Goal: Task Accomplishment & Management: Manage account settings

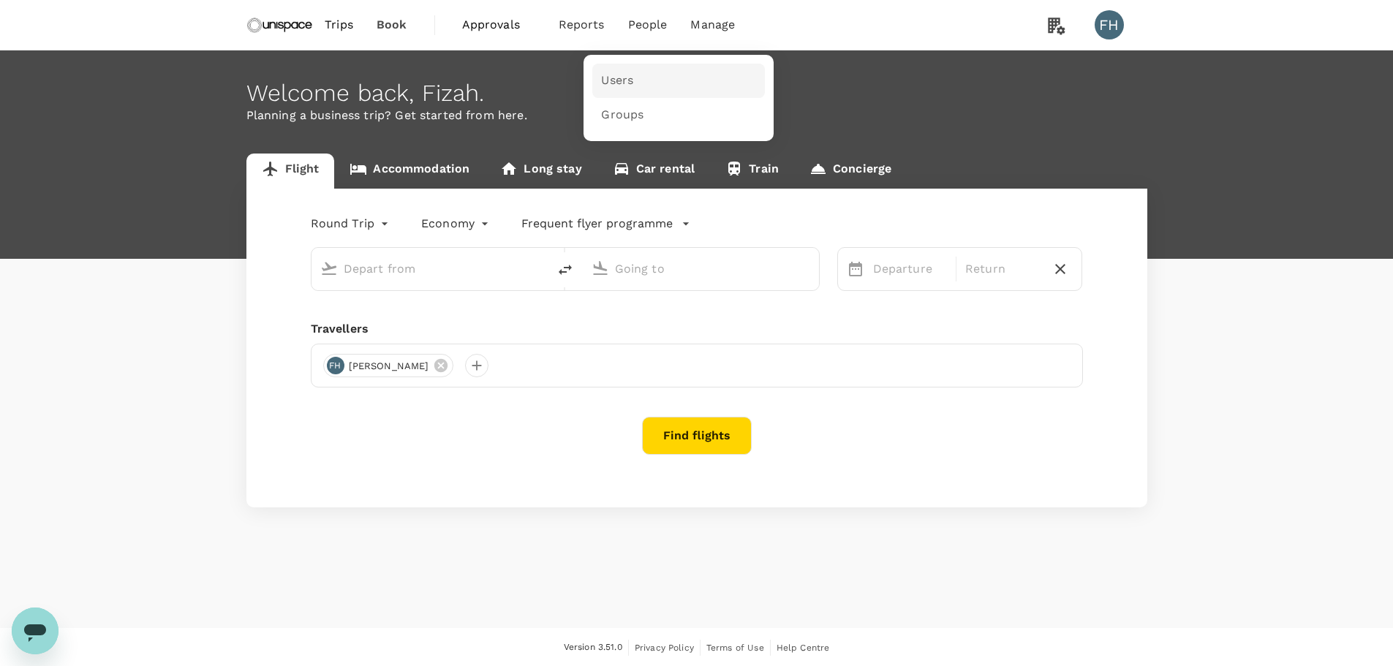
click at [621, 84] on span "Users" at bounding box center [617, 80] width 32 height 17
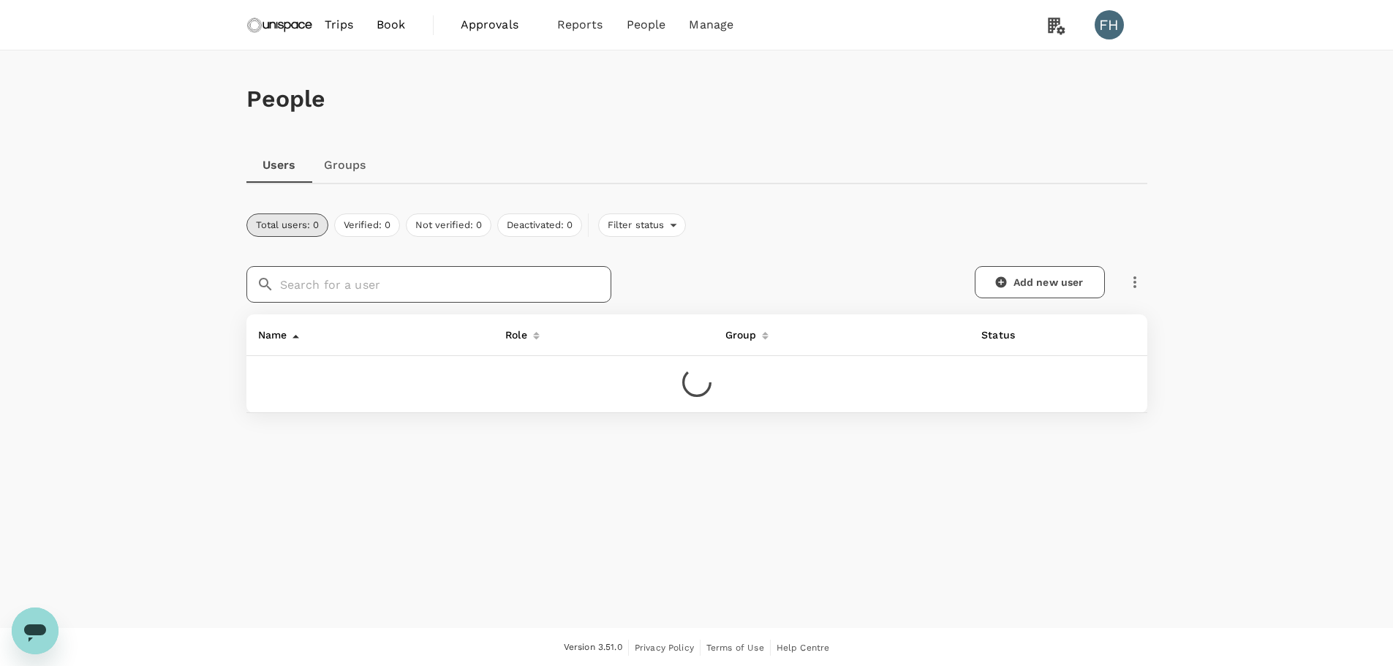
click at [379, 283] on input "text" at bounding box center [445, 284] width 331 height 37
type input "a"
click at [379, 283] on input "pauol" at bounding box center [445, 284] width 331 height 37
type input "[PERSON_NAME]"
click at [953, 187] on div "People Users Groups Total users: 0 Verified: 0 Not verified: 0 Deactivated: 0 F…" at bounding box center [697, 266] width 936 height 433
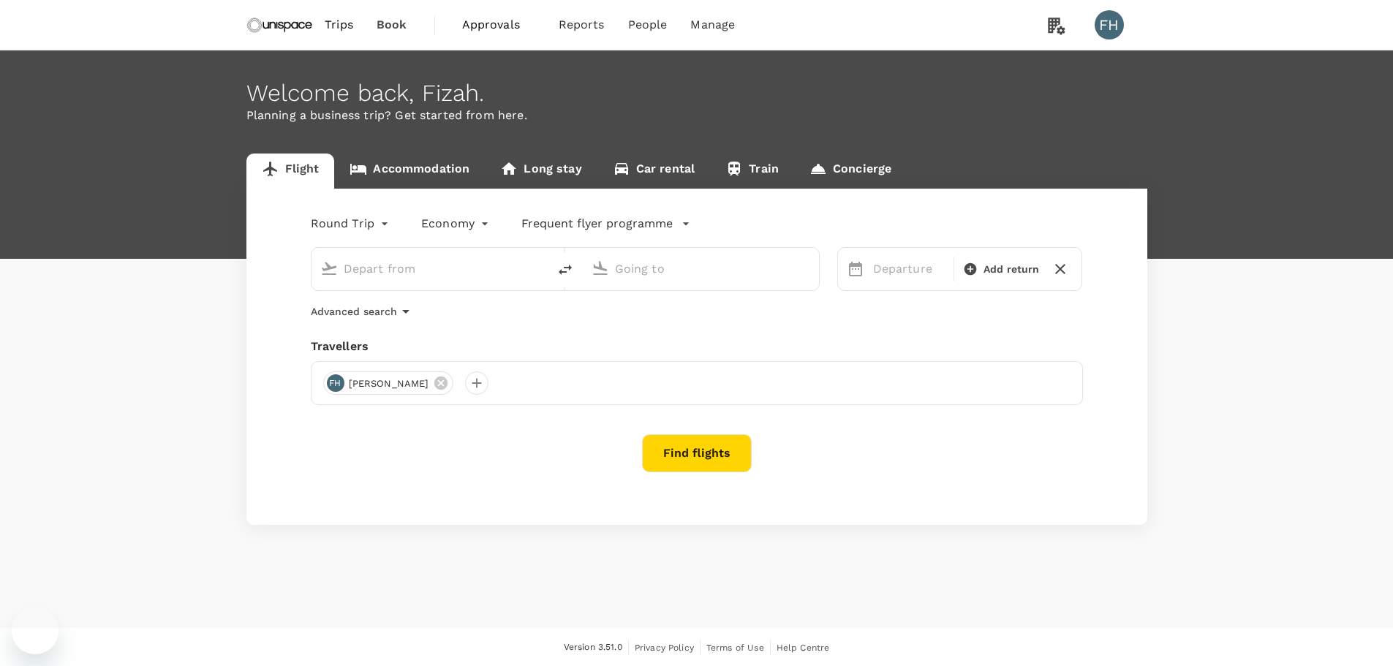
type input "Singapore Changi (SIN)"
type input "Kuala Lumpur Intl ([GEOGRAPHIC_DATA])"
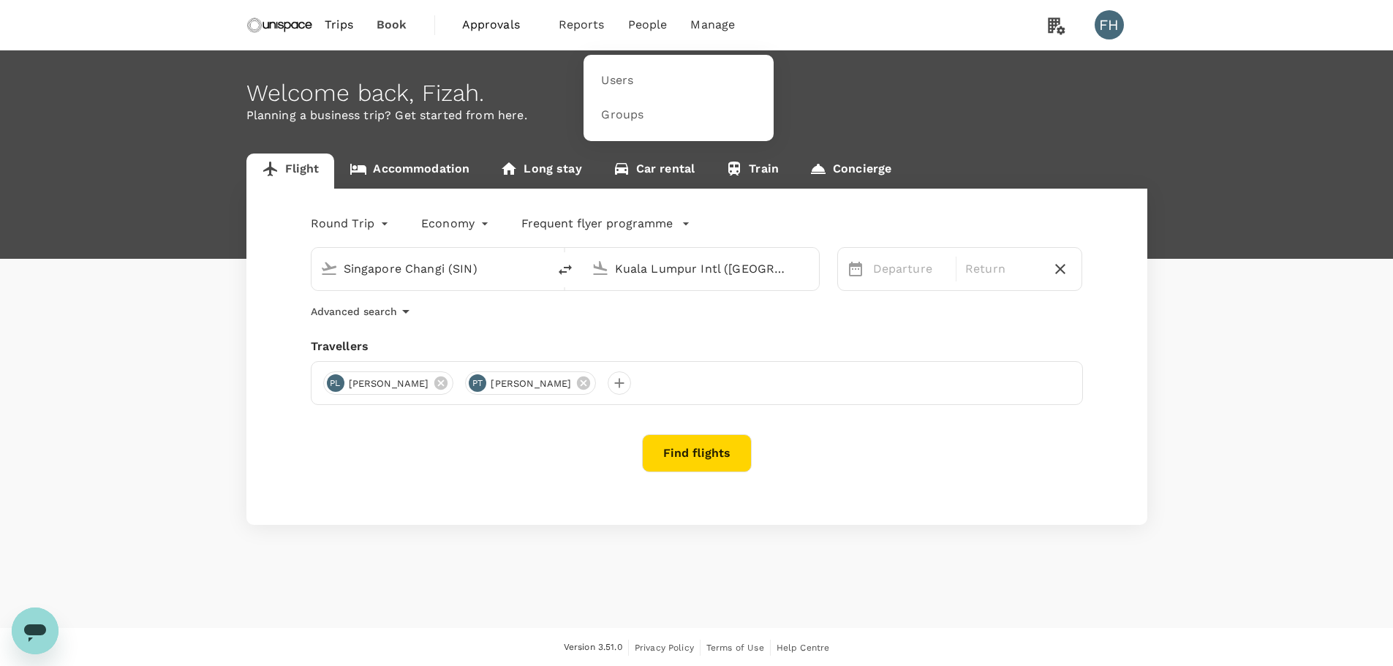
click at [632, 22] on span "People" at bounding box center [647, 25] width 39 height 18
click at [633, 95] on link "Users" at bounding box center [678, 81] width 173 height 34
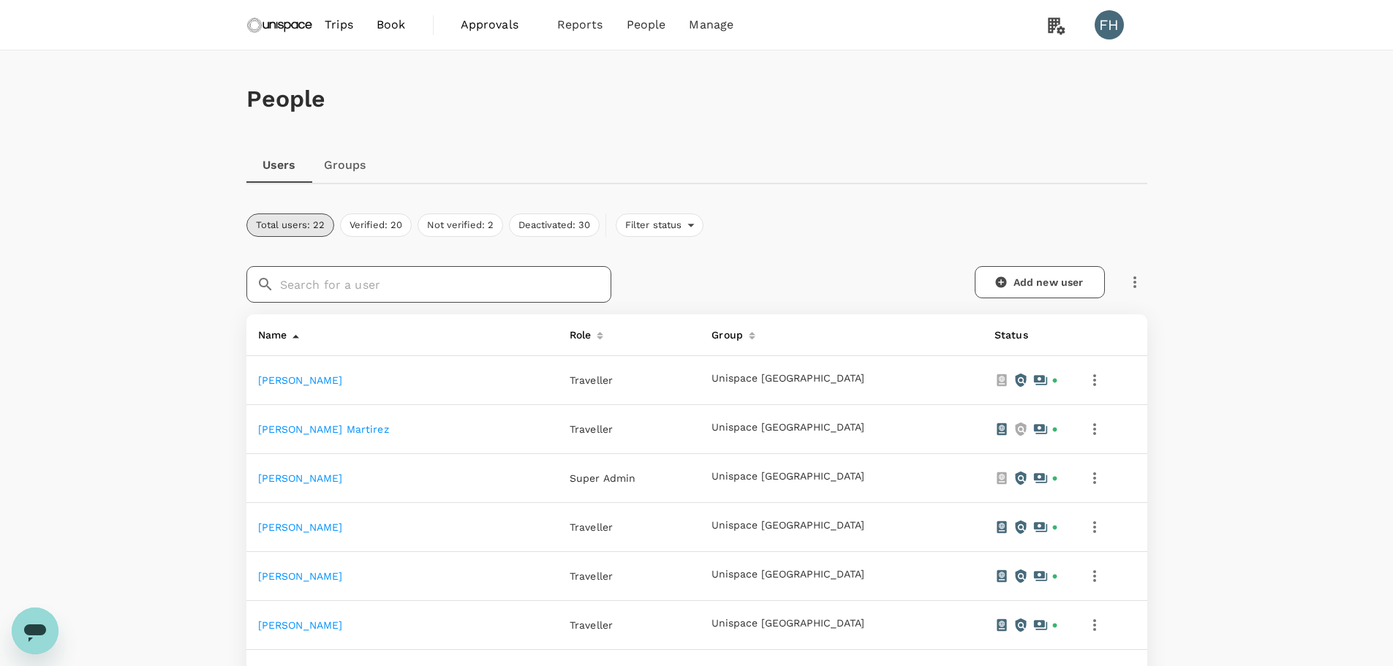
click at [330, 290] on input "text" at bounding box center [445, 284] width 331 height 37
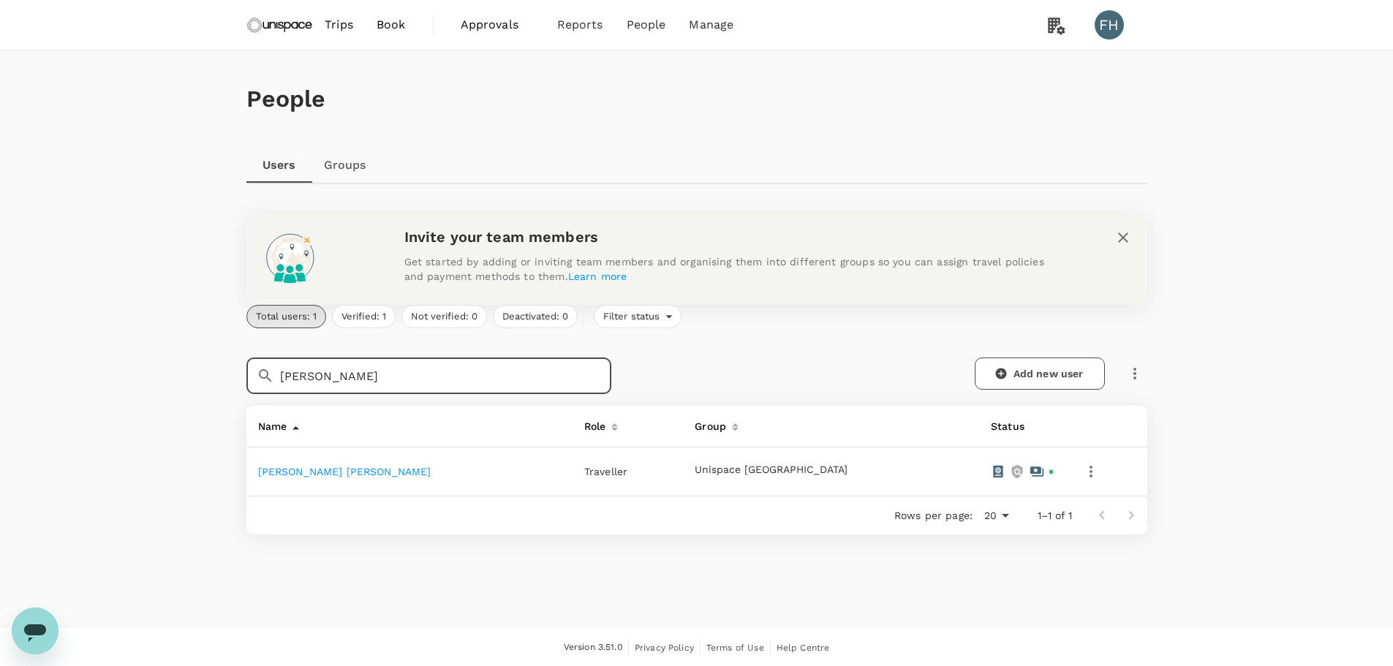
type input "[PERSON_NAME]"
click at [312, 474] on link "Paul Yiu Chuen Leung" at bounding box center [344, 472] width 173 height 12
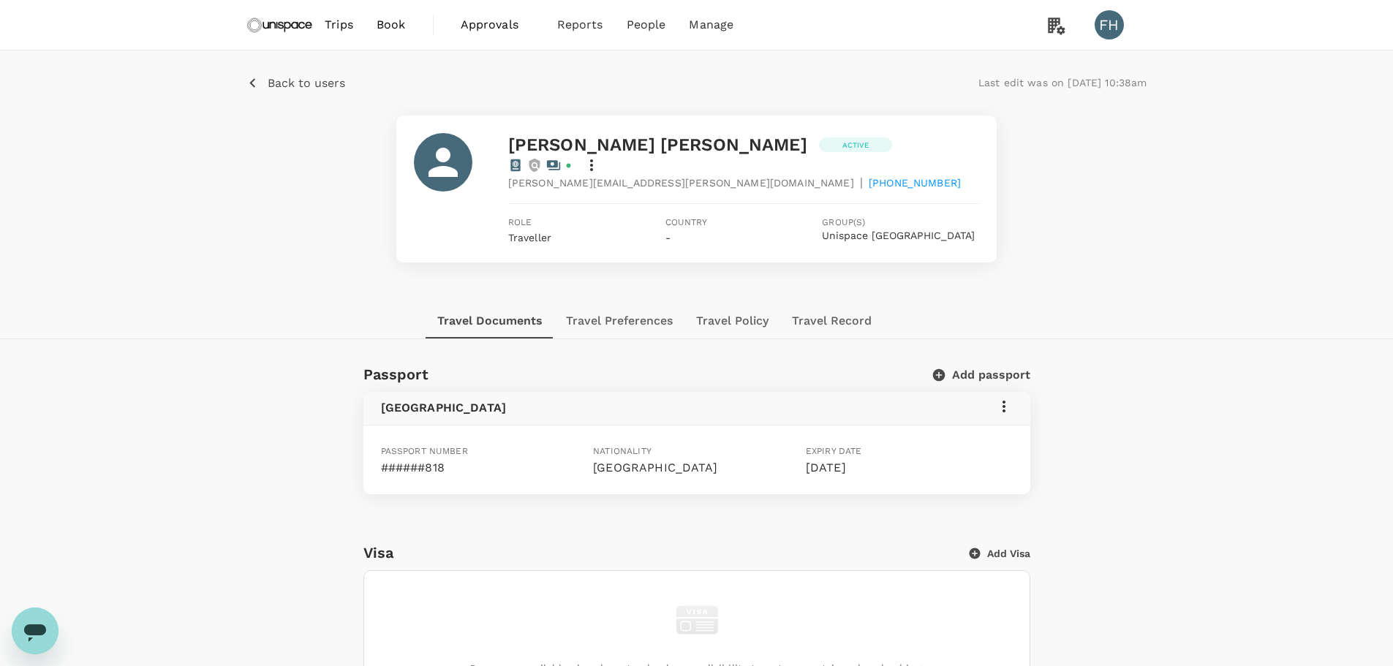
click at [971, 368] on button "Add passport" at bounding box center [982, 375] width 96 height 15
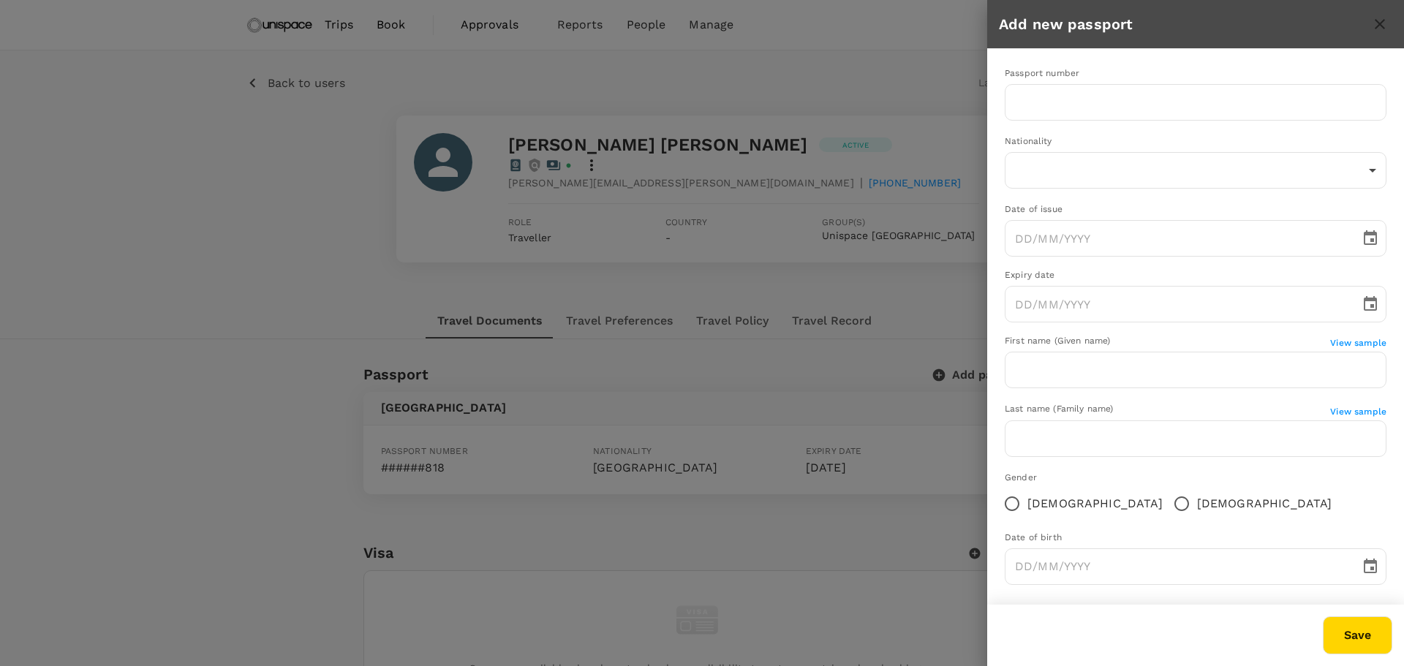
click at [692, 523] on div at bounding box center [702, 333] width 1404 height 666
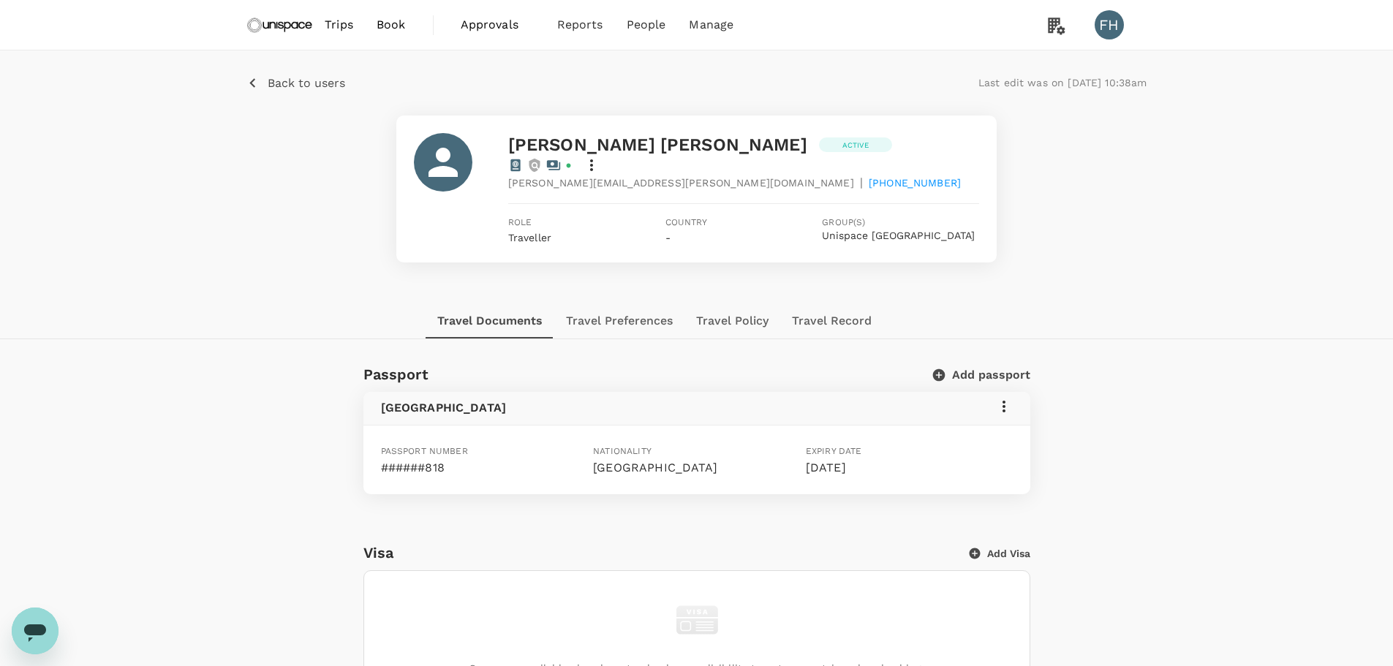
click at [820, 459] on p "17 Feb 2026" at bounding box center [909, 468] width 207 height 18
click at [999, 398] on icon at bounding box center [1004, 407] width 18 height 18
click at [971, 425] on span "Edit" at bounding box center [982, 425] width 38 height 18
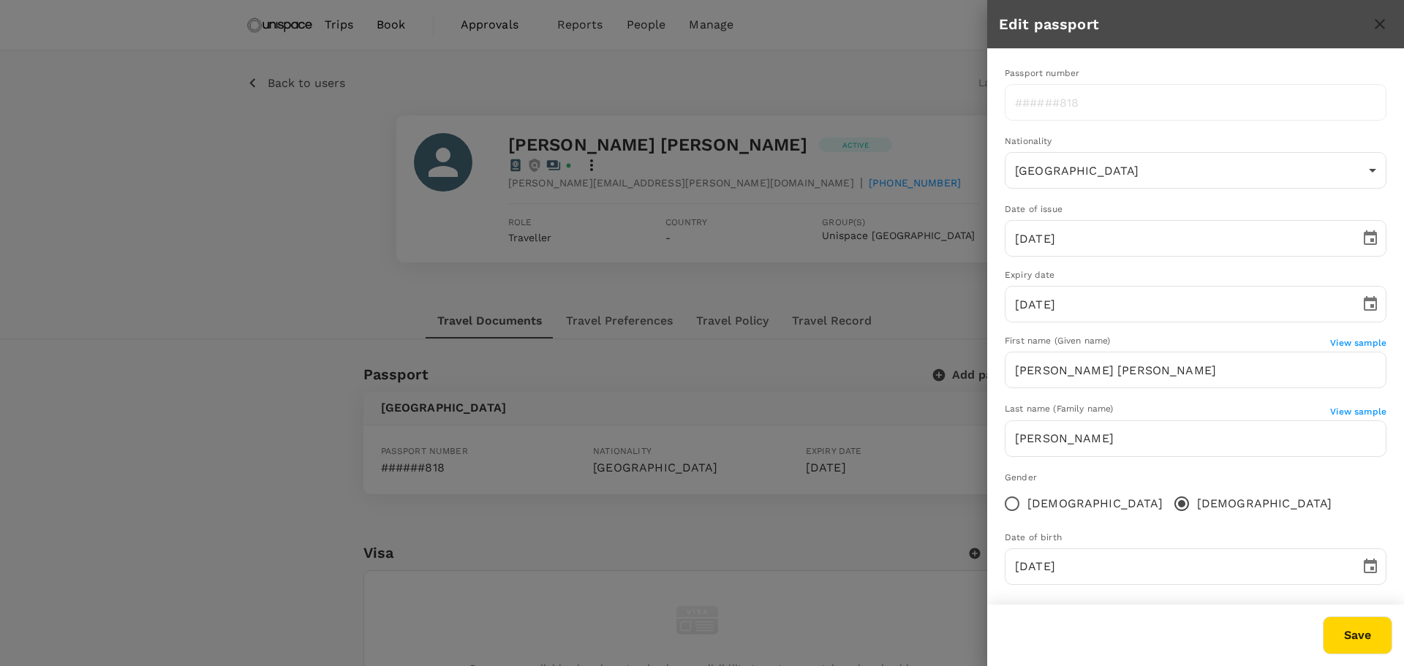
click at [333, 241] on div at bounding box center [702, 333] width 1404 height 666
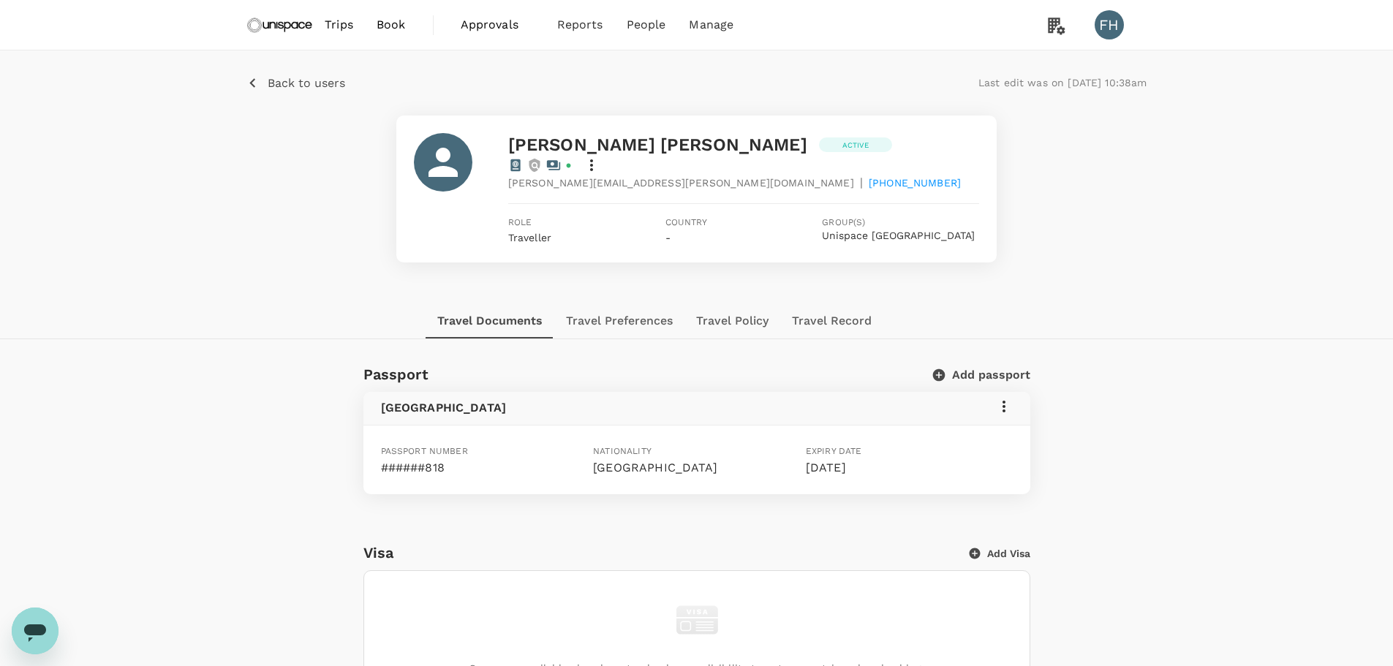
click at [991, 368] on button "Add passport" at bounding box center [982, 375] width 96 height 15
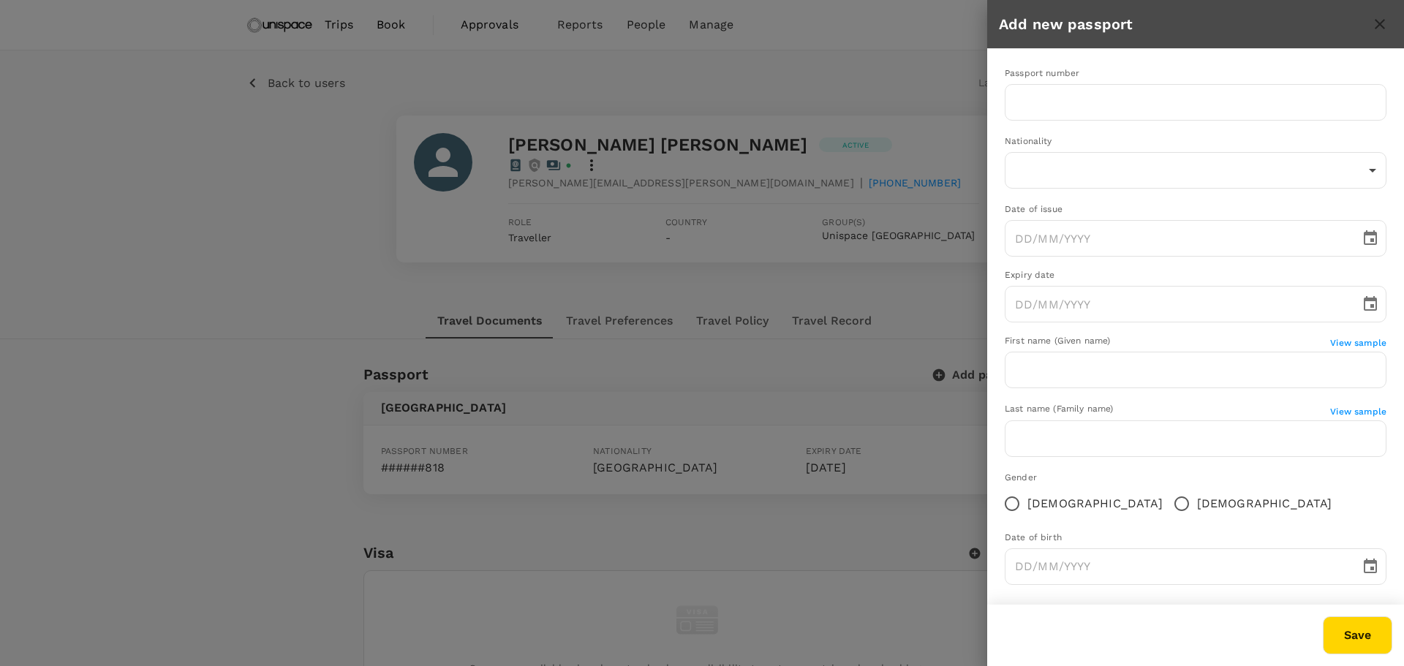
click at [888, 323] on div at bounding box center [702, 333] width 1404 height 666
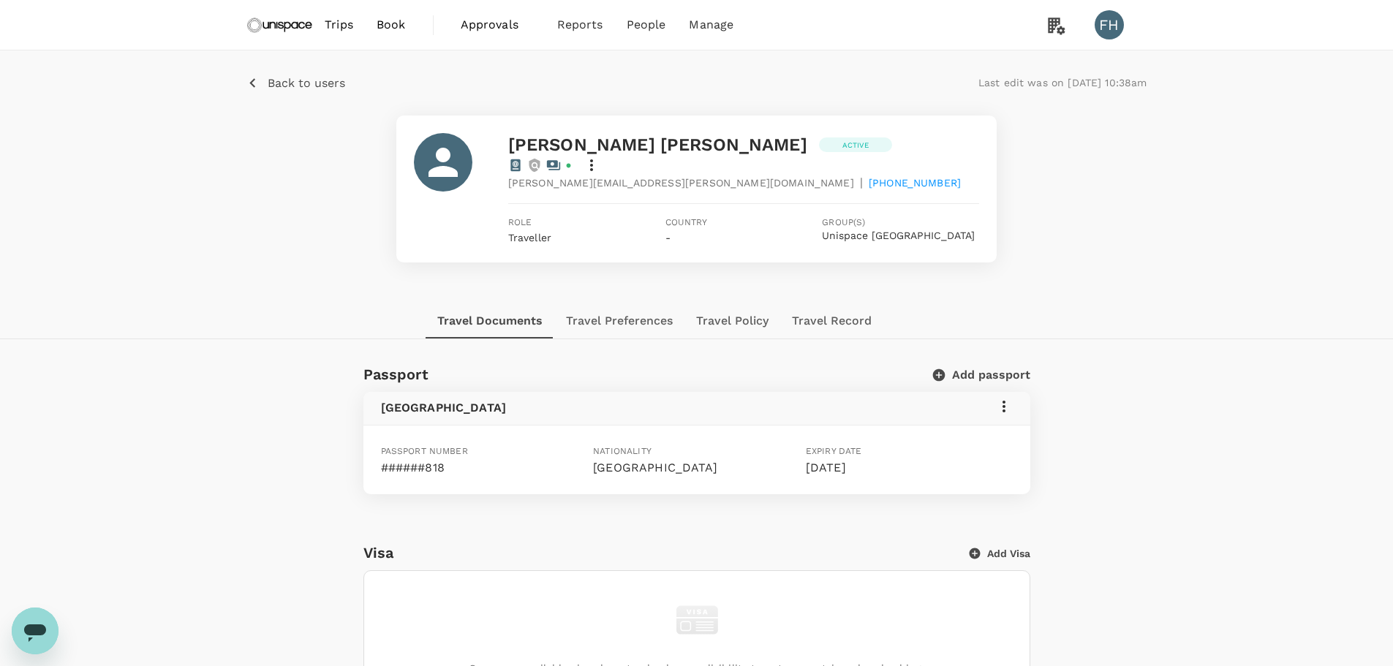
click at [1009, 398] on icon at bounding box center [1004, 407] width 18 height 18
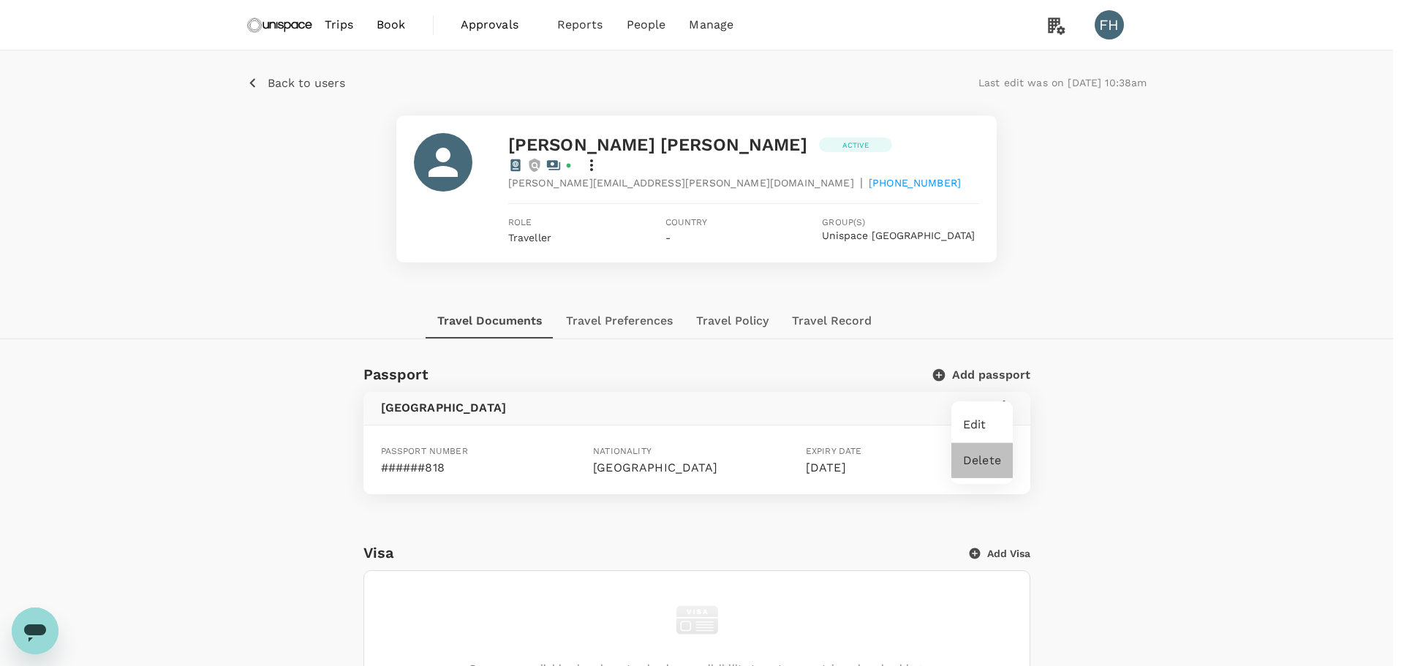
click at [983, 462] on span "Delete" at bounding box center [982, 461] width 38 height 18
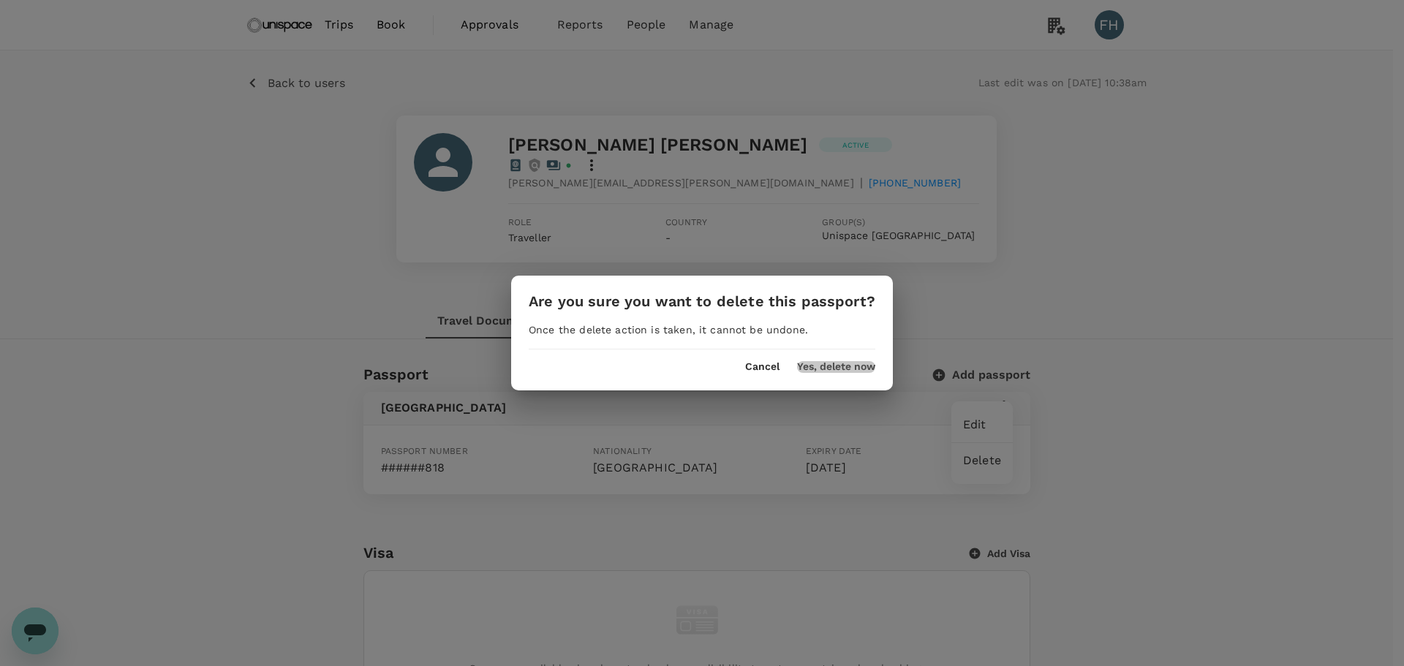
click at [818, 371] on button "Yes, delete now" at bounding box center [836, 367] width 78 height 12
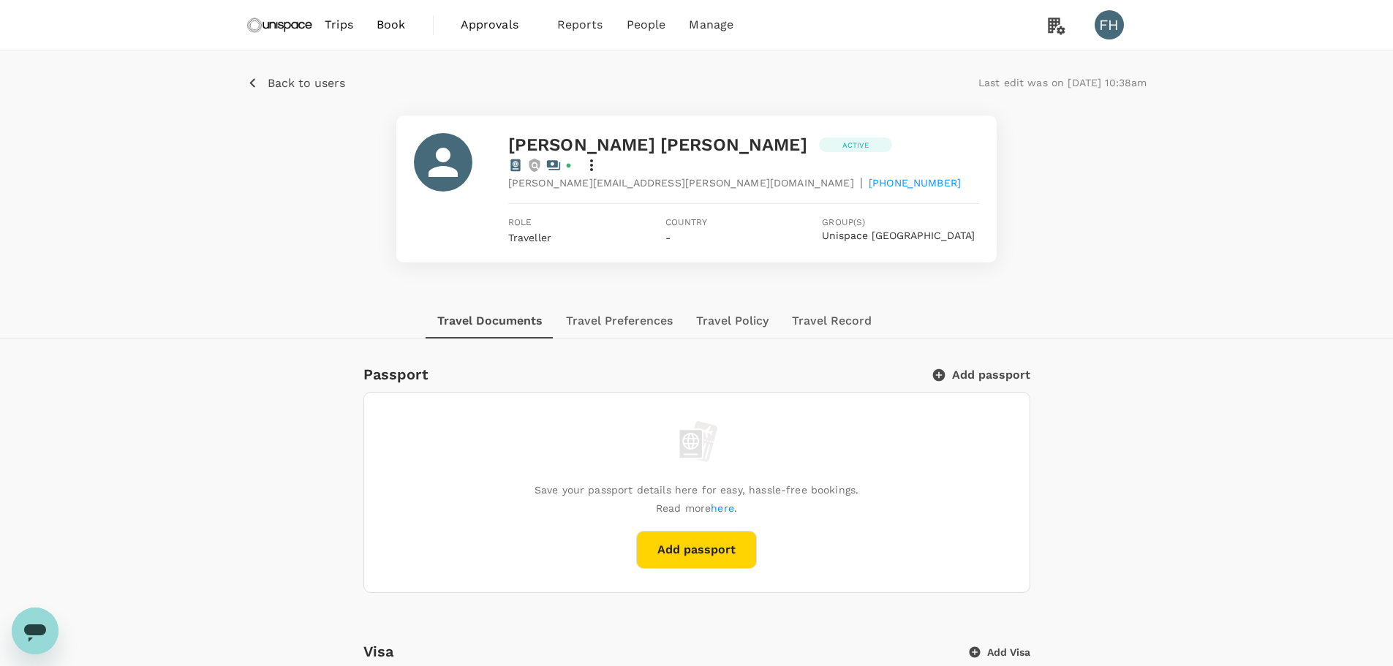
click at [991, 368] on button "Add passport" at bounding box center [982, 375] width 96 height 15
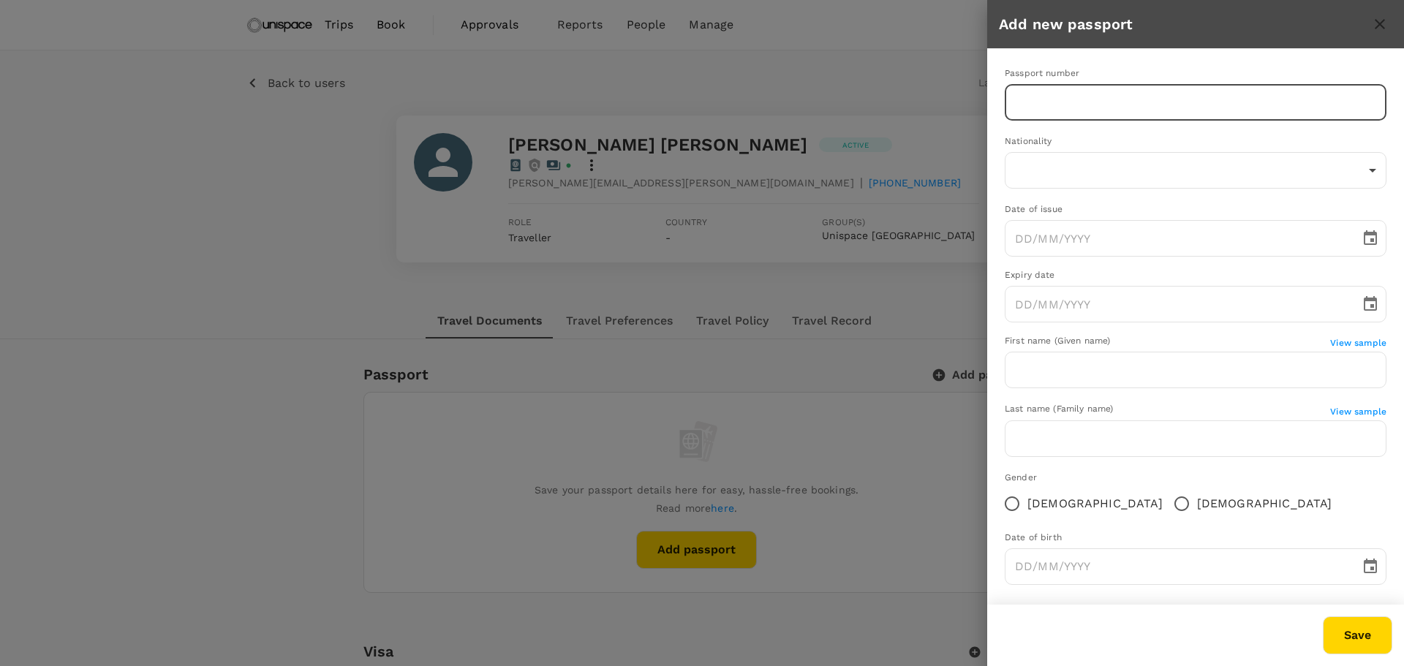
click at [1041, 118] on input "text" at bounding box center [1196, 102] width 382 height 37
click at [1083, 96] on input "text" at bounding box center [1196, 102] width 382 height 37
click at [1024, 105] on input "text" at bounding box center [1196, 102] width 382 height 37
type input "RA9337316"
click at [1154, 175] on body "Trips Book Approvals 0 Reports People Manage FH Back to users Last edit was on …" at bounding box center [702, 658] width 1404 height 1316
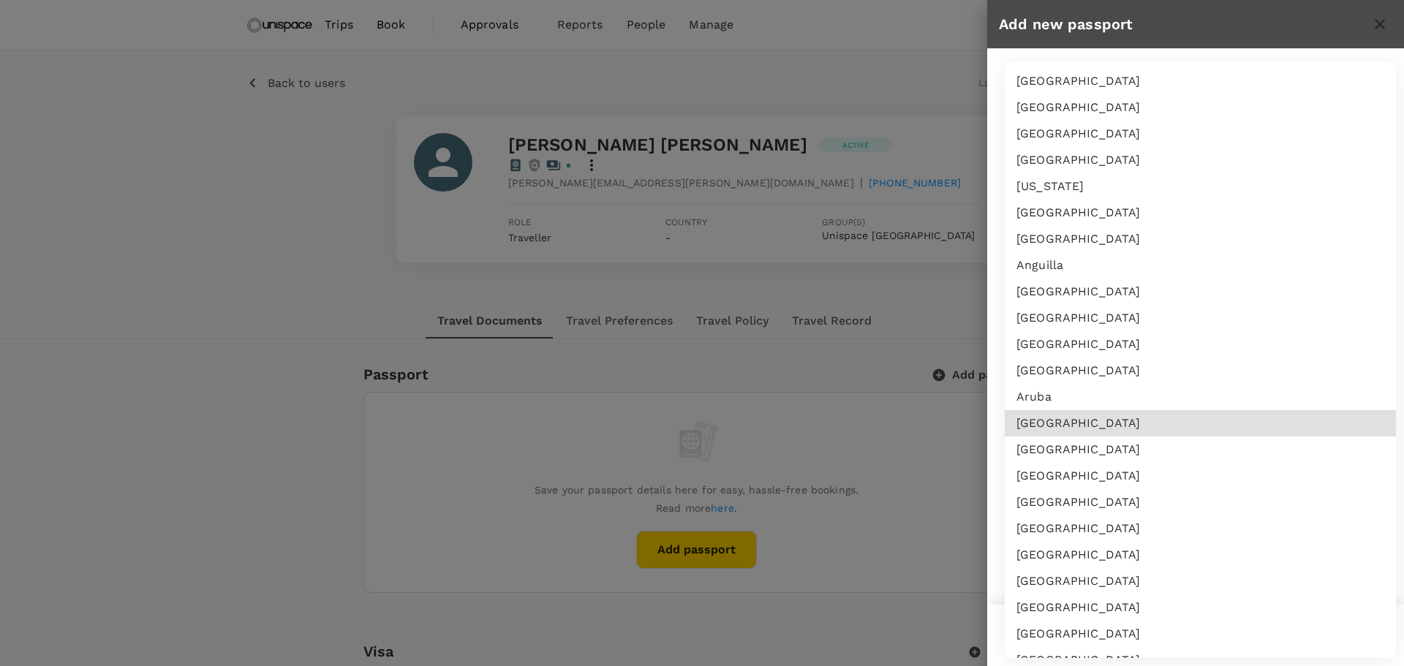
click at [1032, 421] on li "Australia" at bounding box center [1200, 423] width 391 height 26
type input "AU"
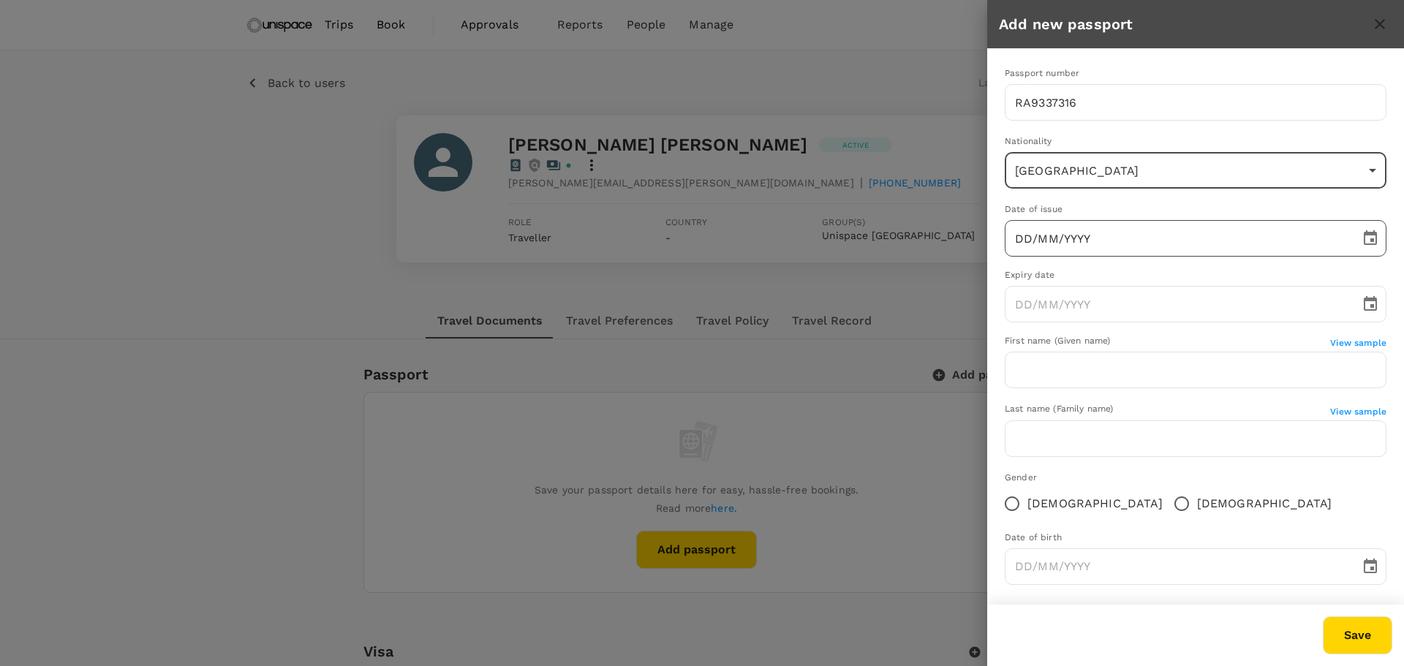
click at [1048, 242] on input "DD/MM/YYYY" at bounding box center [1177, 238] width 345 height 37
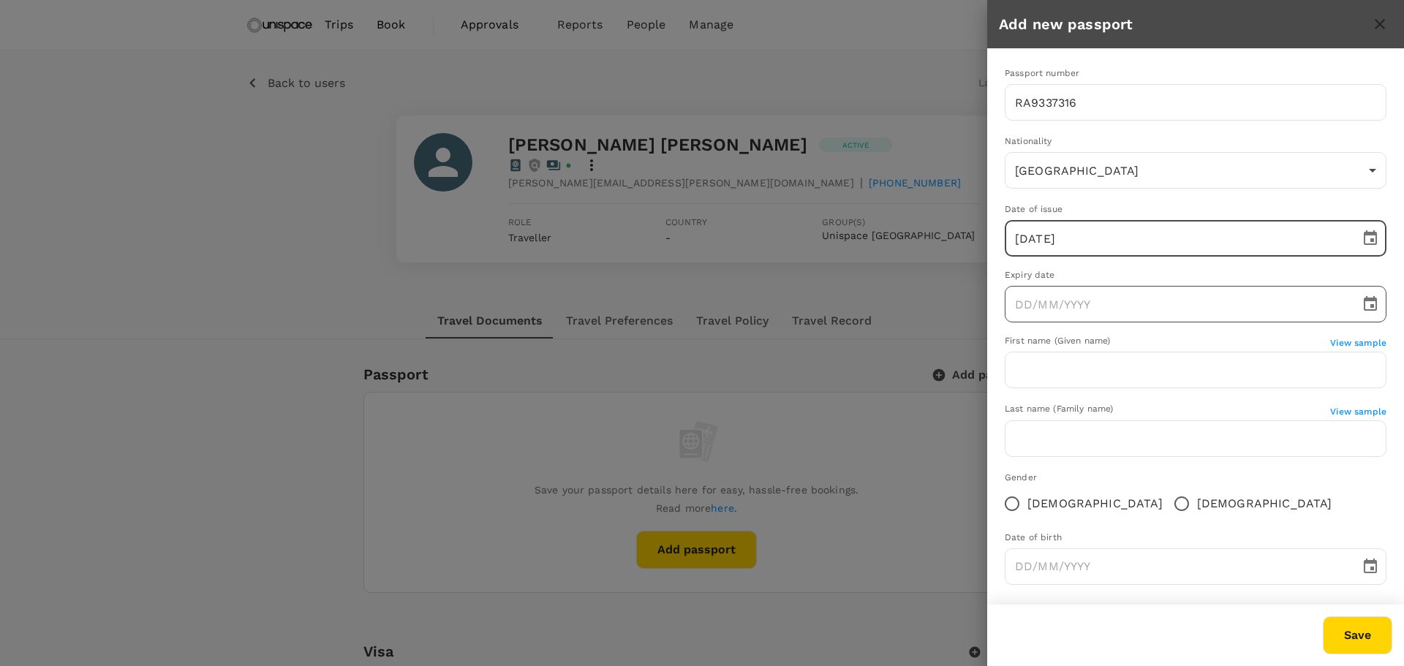
type input "14/08/2025"
click at [1066, 300] on input "DD/MM/YYYY" at bounding box center [1177, 304] width 345 height 37
type input "14/08/2035"
click at [1048, 368] on input "text" at bounding box center [1196, 370] width 382 height 37
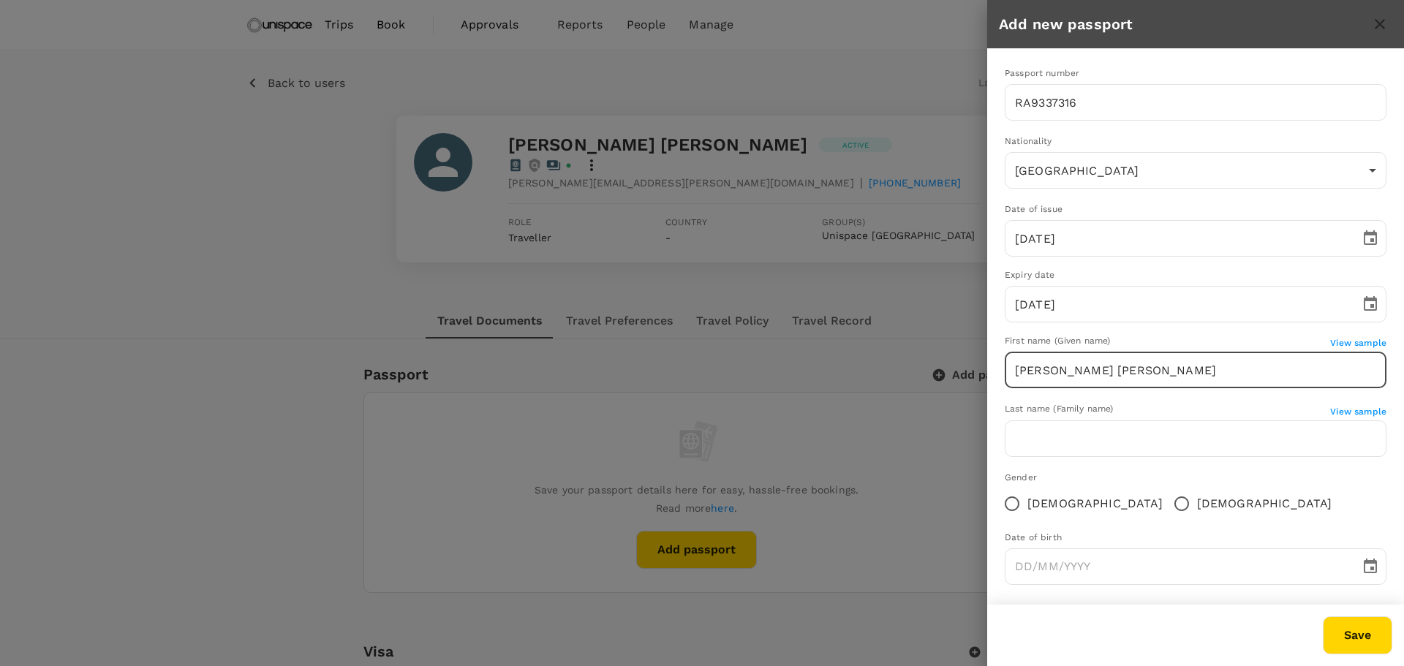
type input "Paul Yiu Chuen"
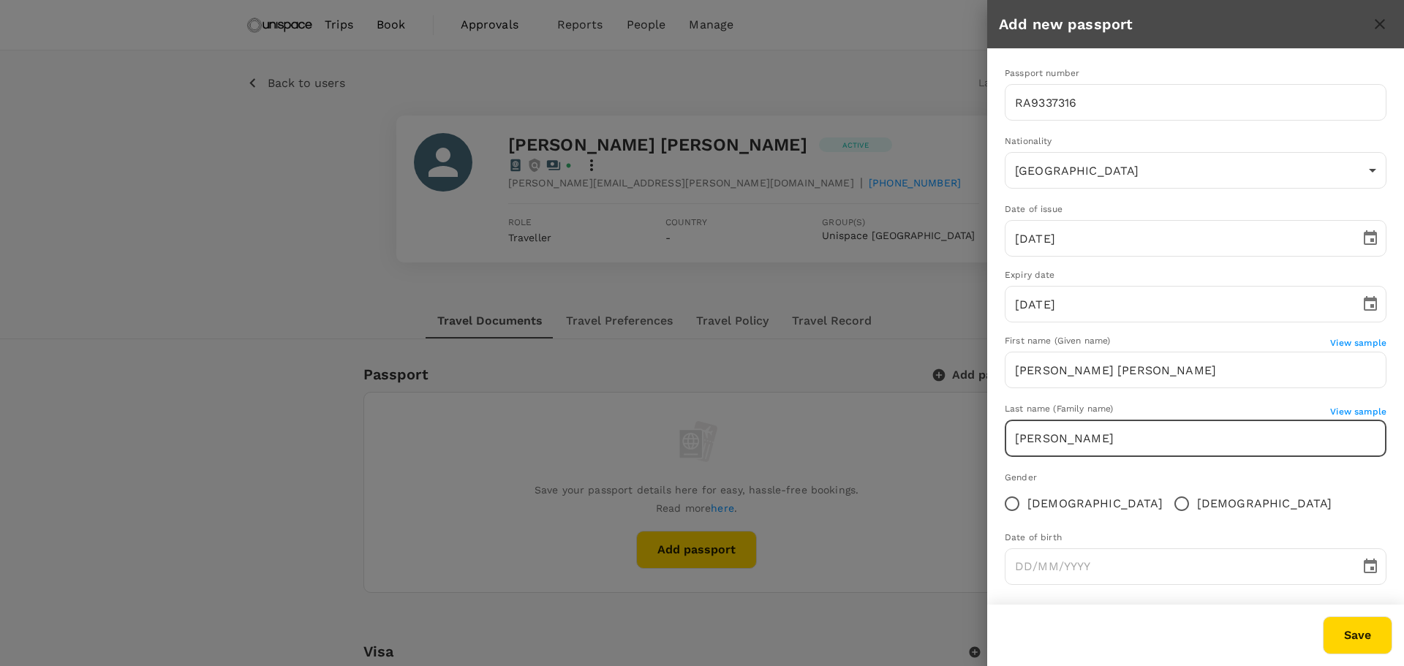
type input "Leung"
click at [1013, 500] on input "Female" at bounding box center [1011, 503] width 31 height 31
radio input "true"
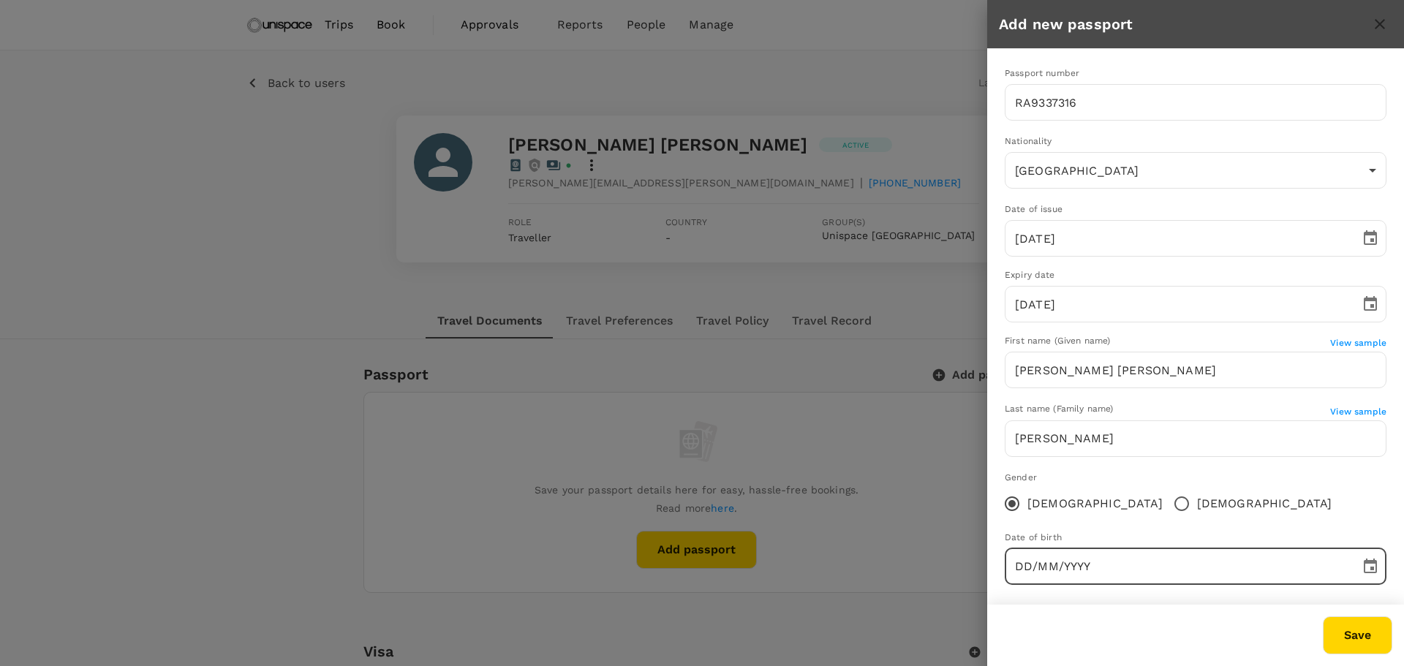
click at [1014, 575] on input "DD/MM/YYYY" at bounding box center [1177, 566] width 345 height 37
type input "09/08/1978"
click at [1089, 616] on div "Save" at bounding box center [1189, 630] width 405 height 50
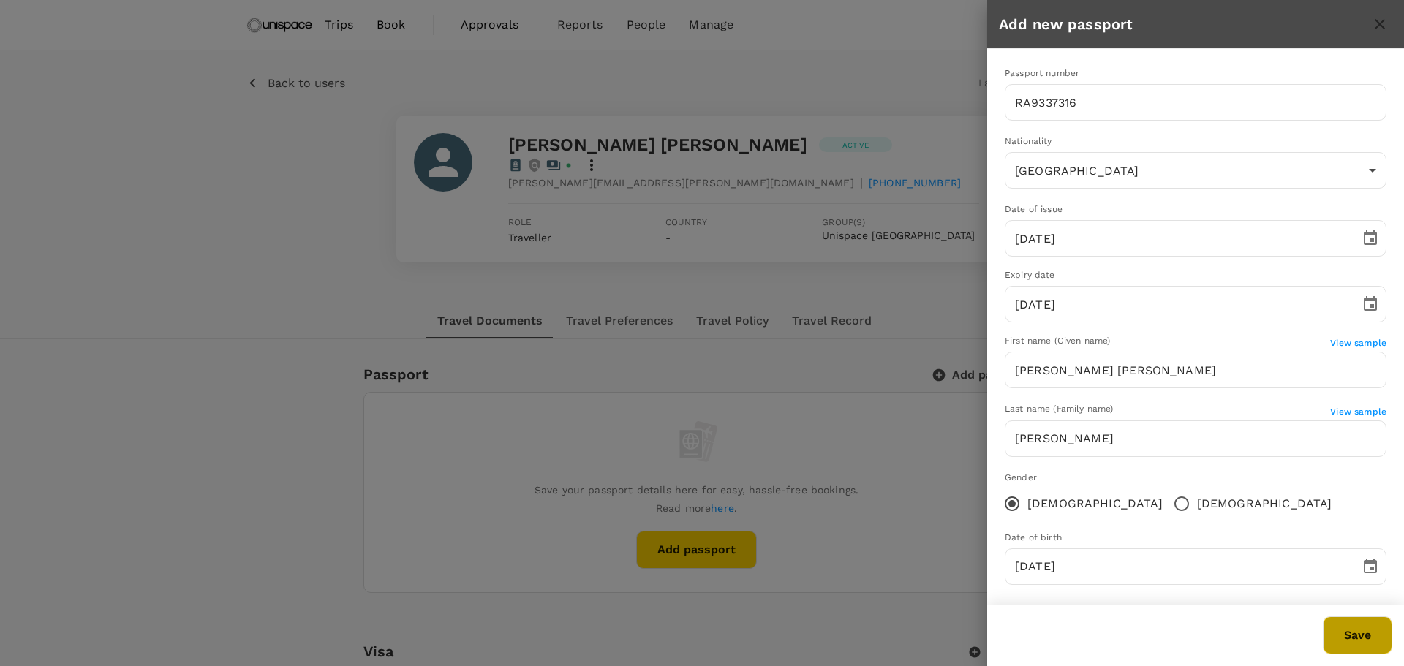
click at [1347, 624] on button "Save" at bounding box center [1357, 635] width 69 height 38
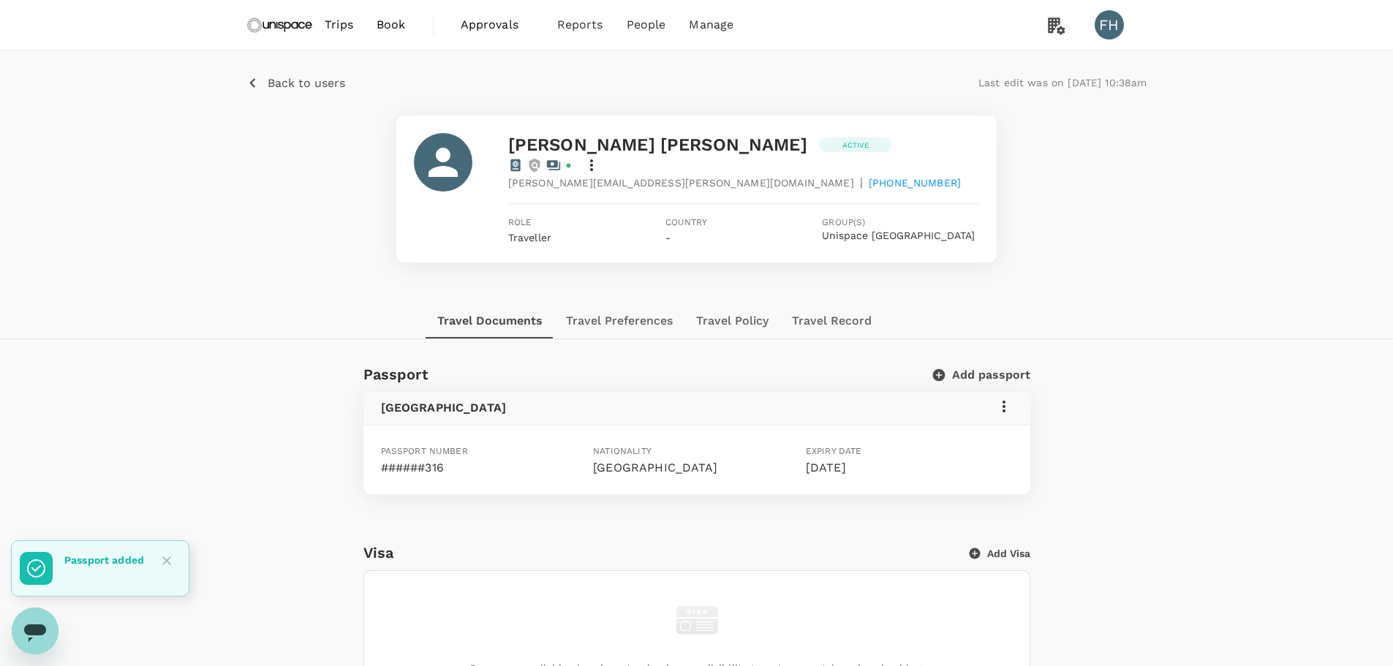
click at [968, 368] on button "Add passport" at bounding box center [982, 375] width 96 height 15
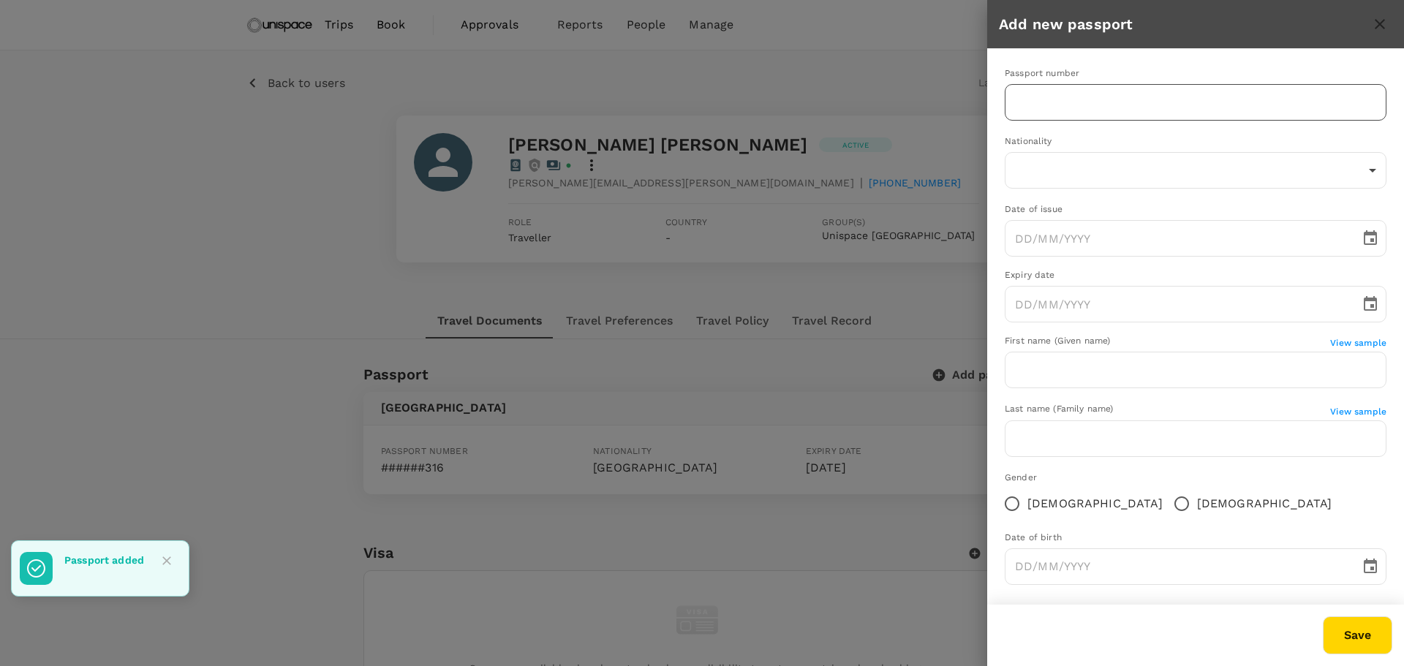
click at [1040, 97] on input "text" at bounding box center [1196, 102] width 382 height 37
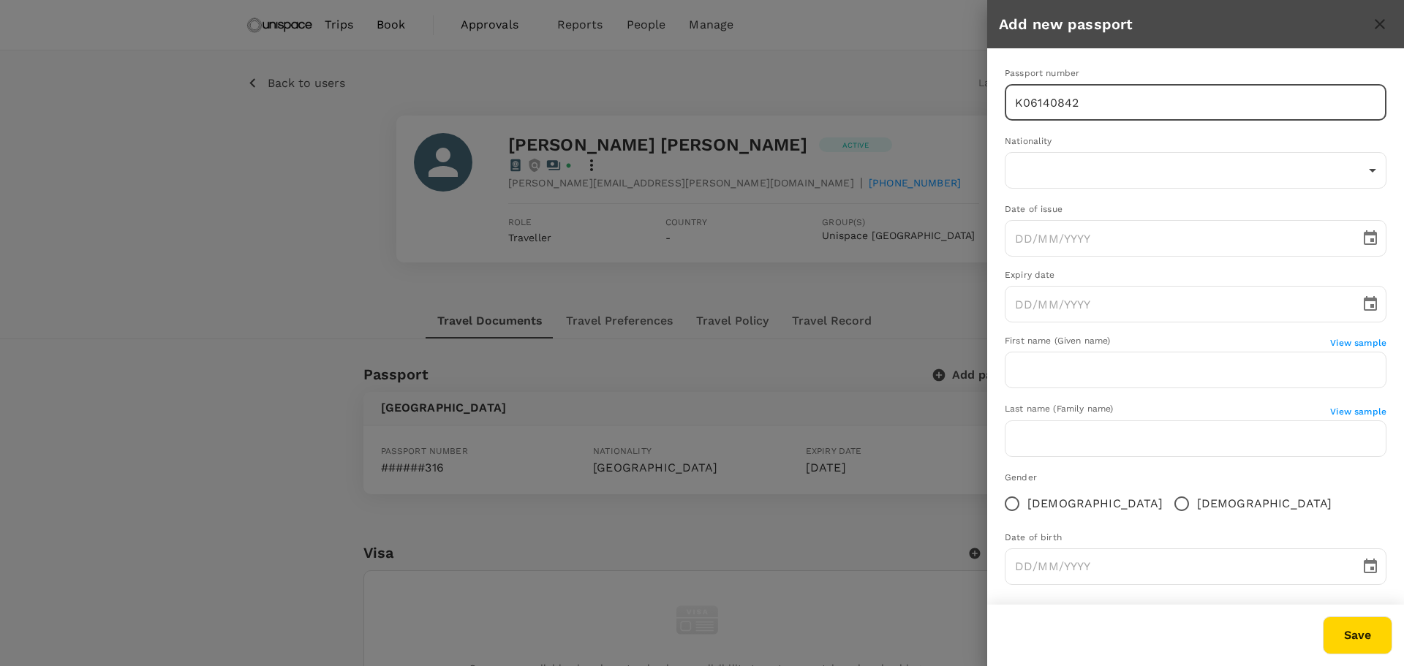
click at [1048, 101] on input "K06140842" at bounding box center [1196, 102] width 382 height 37
type input "K06140842"
click at [1045, 160] on body "Trips Book Approvals 0 Reports People Manage FH Back to users Last edit was on …" at bounding box center [702, 609] width 1404 height 1218
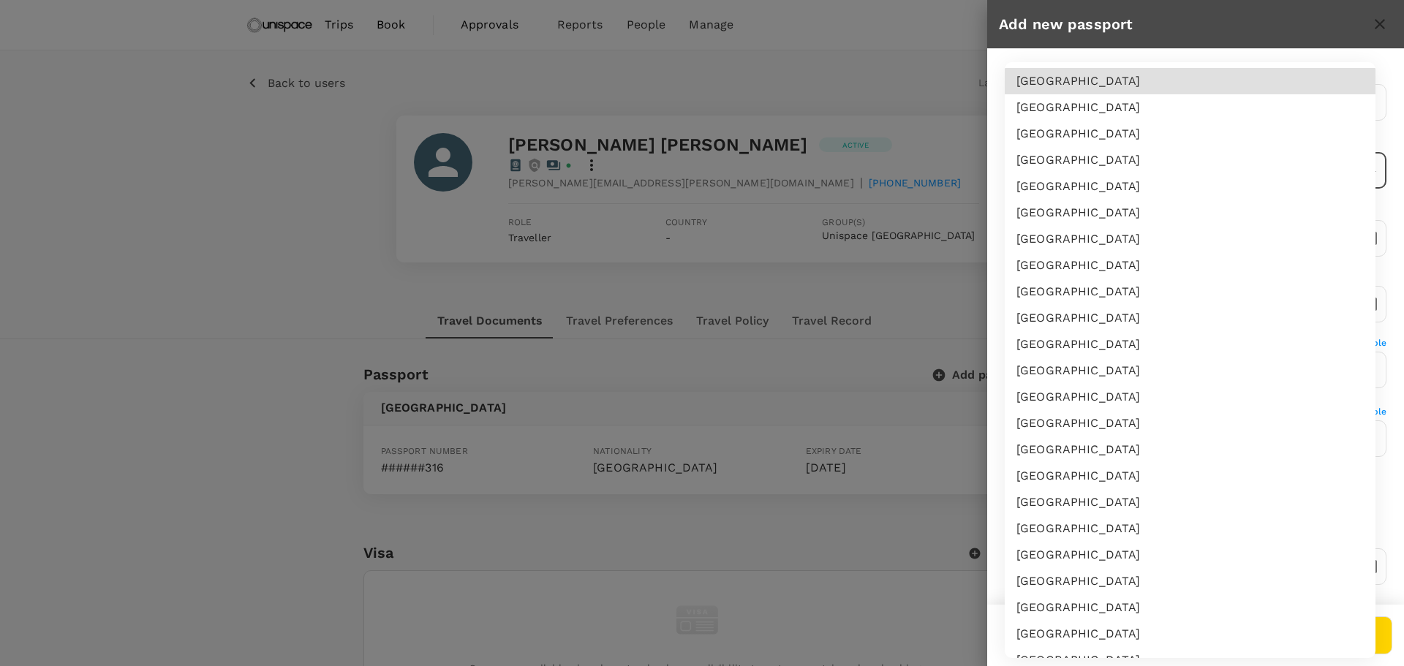
scroll to position [432, 0]
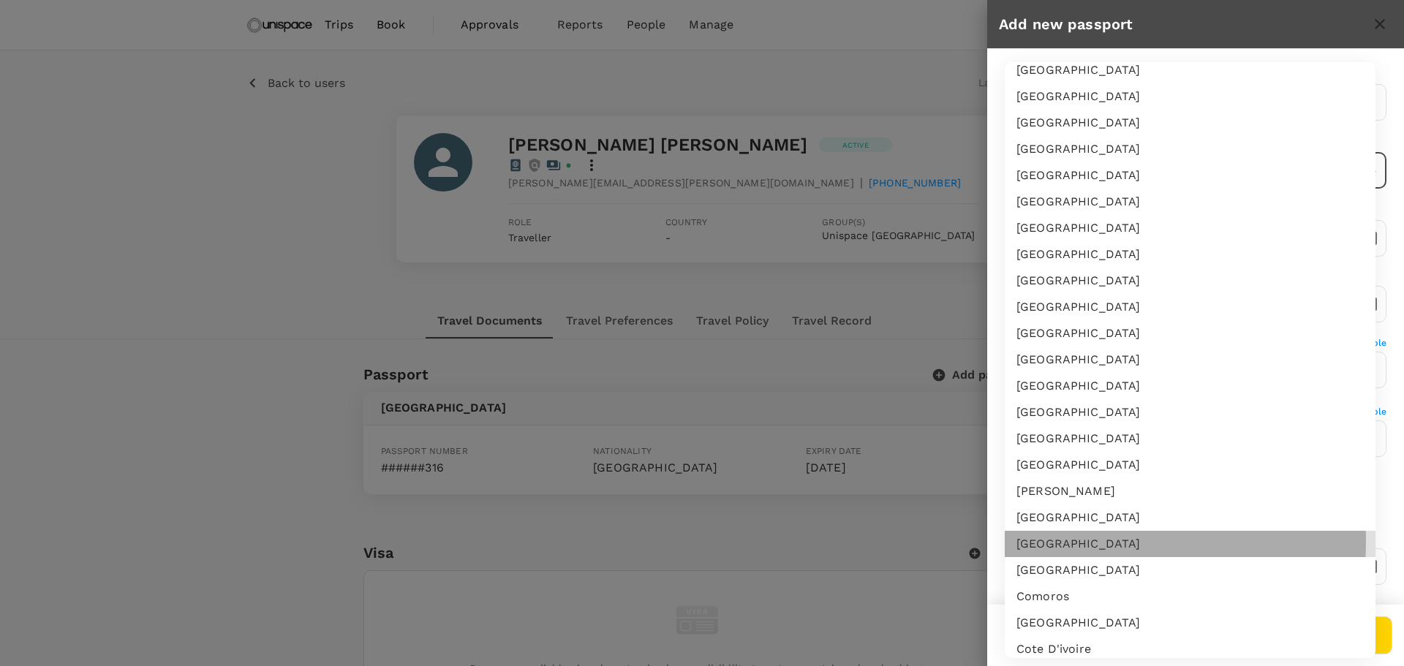
click at [1071, 540] on li "China" at bounding box center [1190, 544] width 371 height 26
type input "CN"
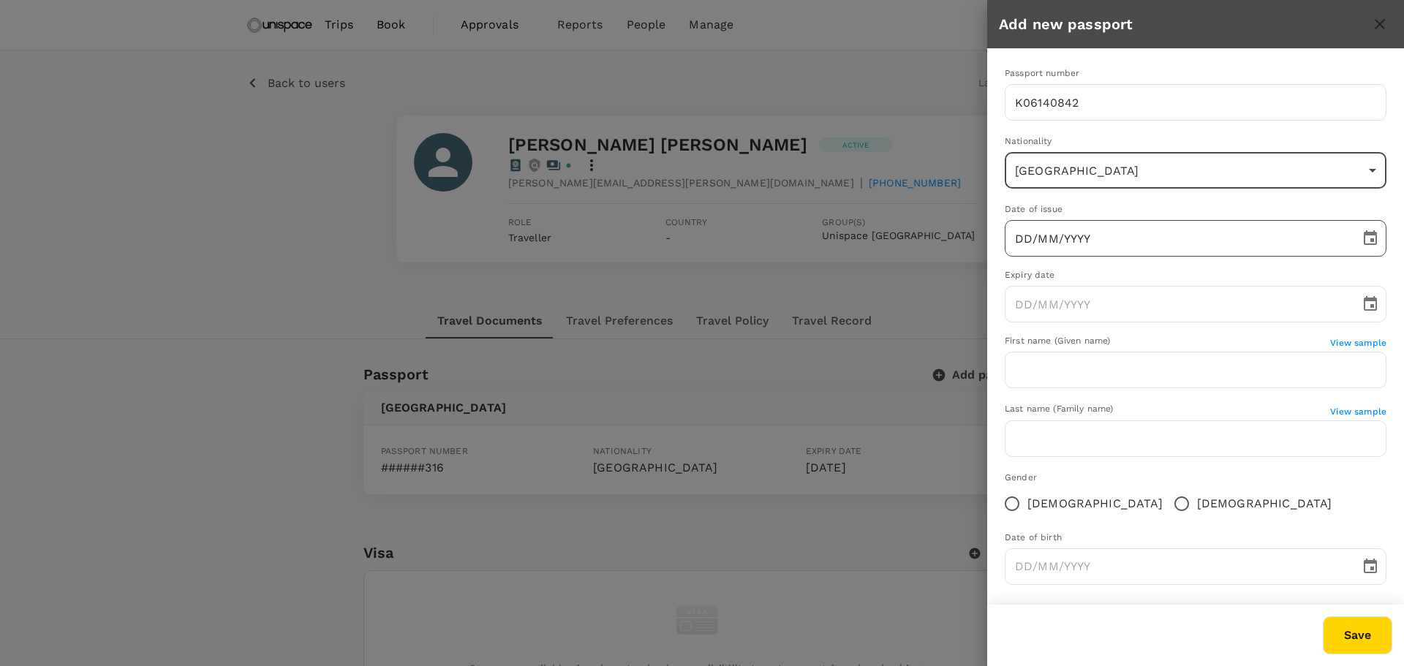
click at [1089, 235] on input "DD/MM/YYYY" at bounding box center [1177, 238] width 345 height 37
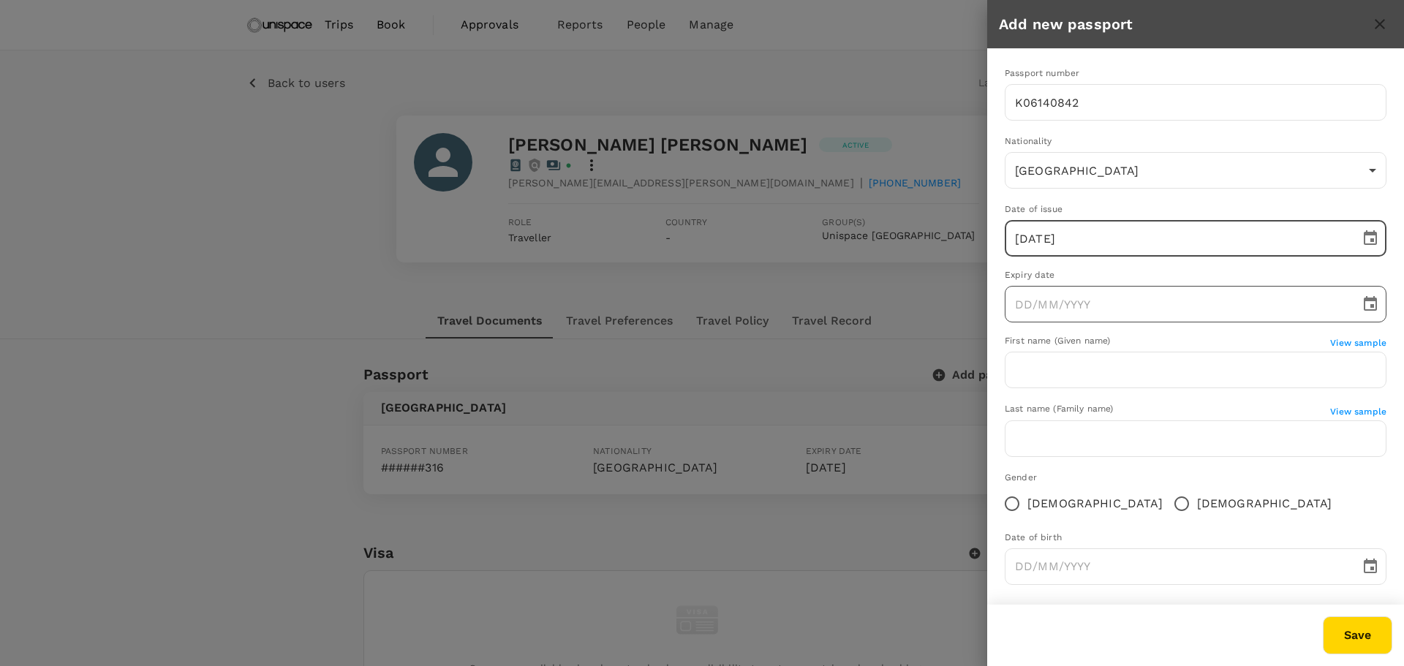
type input "30/05/2017"
click at [1073, 302] on input "DD/MM/YYYY" at bounding box center [1177, 304] width 345 height 37
type input "30/05/2027"
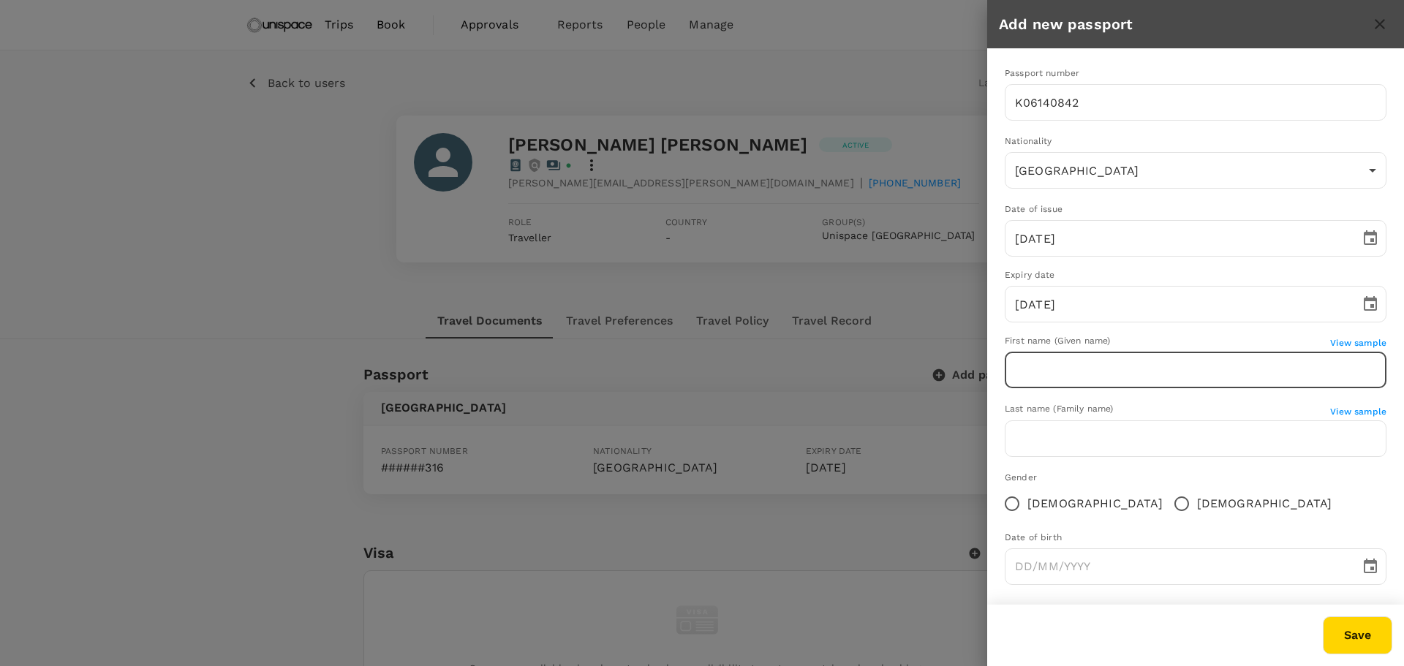
click at [1048, 367] on input "text" at bounding box center [1196, 370] width 382 height 37
type input "Paul Yiu Chuen"
click at [1086, 457] on div "​" at bounding box center [1196, 439] width 382 height 39
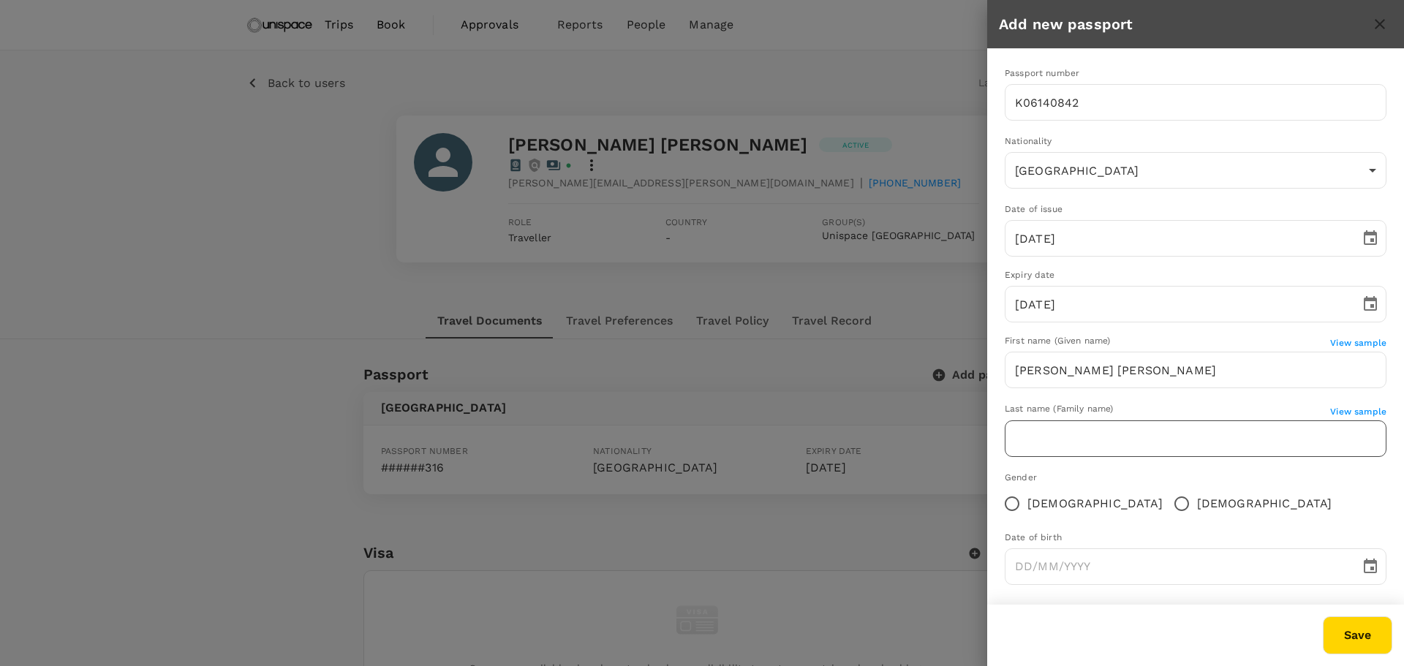
click at [1086, 453] on input "text" at bounding box center [1196, 438] width 382 height 37
type input "Leung"
click at [1166, 502] on input "Male" at bounding box center [1181, 503] width 31 height 31
radio input "true"
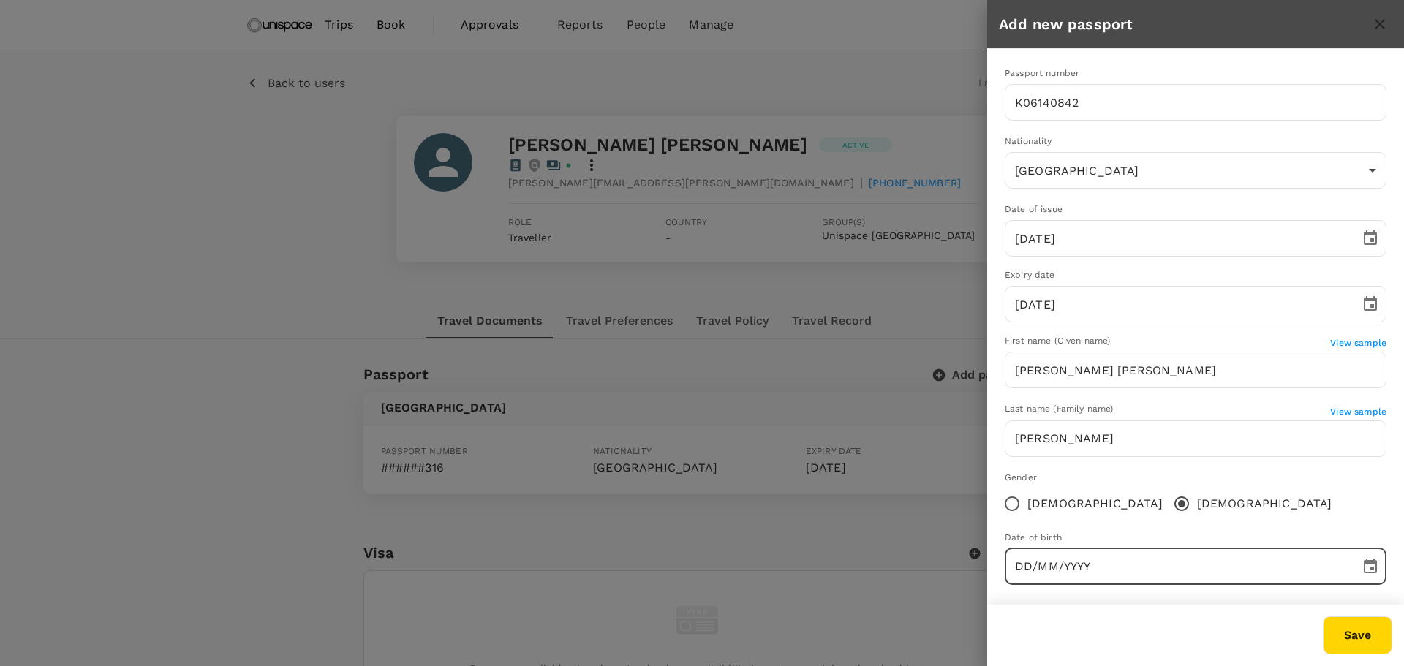
click at [1059, 574] on input "DD/MM/YYYY" at bounding box center [1177, 566] width 345 height 37
type input "09/08/1978"
click at [1062, 589] on div "Passport number K06140842 ​ Nationality China CN ​ Date of issue 30/05/2017 ​ E…" at bounding box center [1195, 331] width 417 height 565
click at [1113, 181] on body "Trips Book Approvals 0 Reports People Manage FH Back to users Last edit was on …" at bounding box center [702, 609] width 1404 height 1218
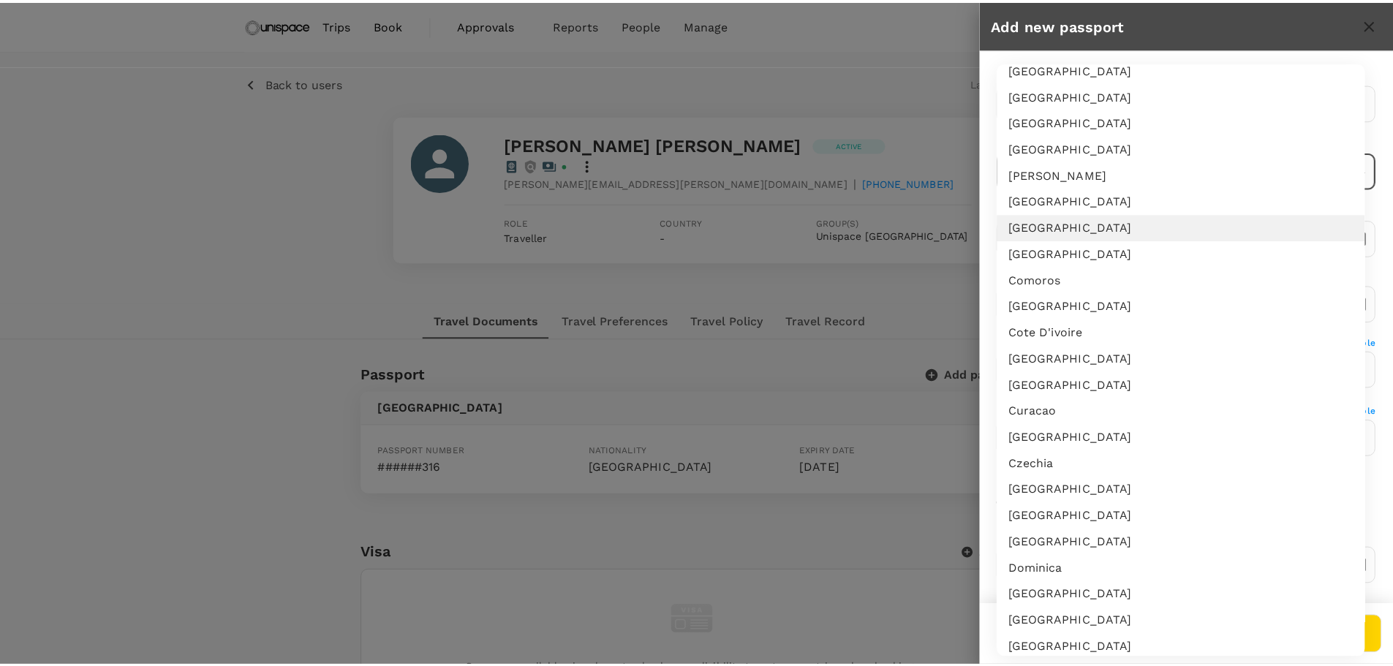
scroll to position [719, 0]
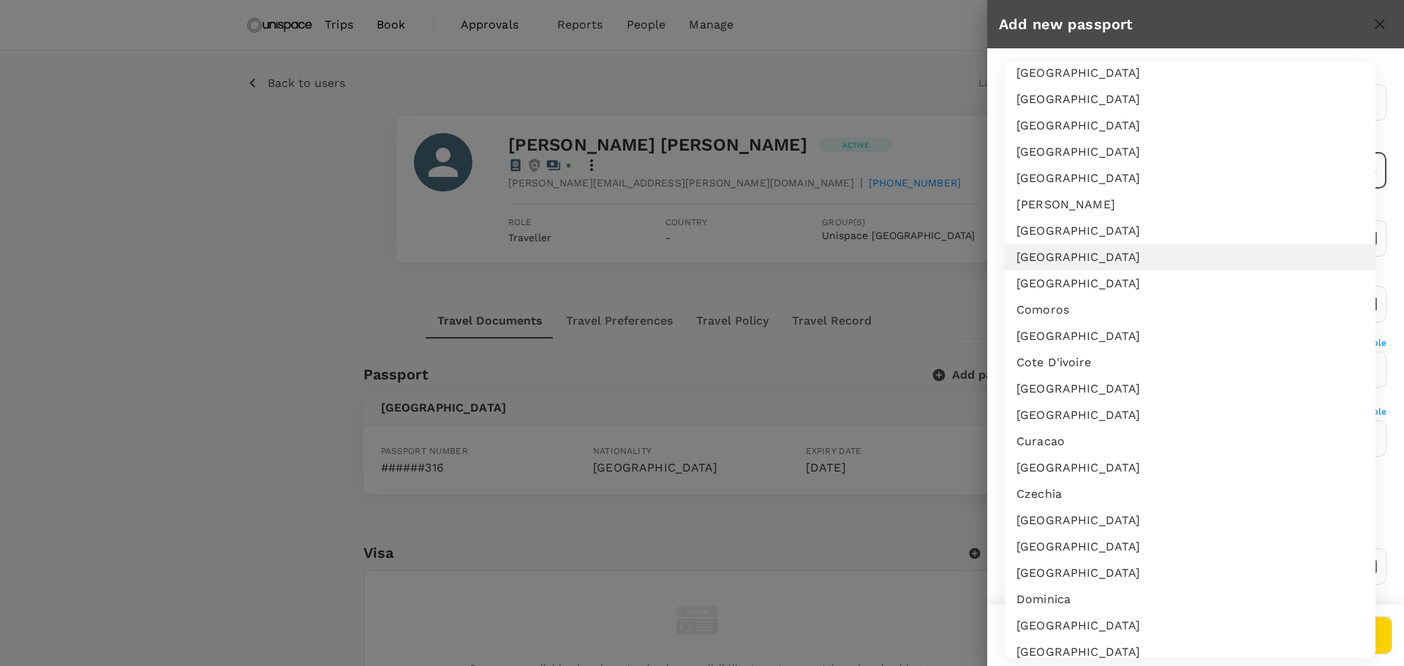
click at [1045, 247] on li "China" at bounding box center [1190, 257] width 371 height 26
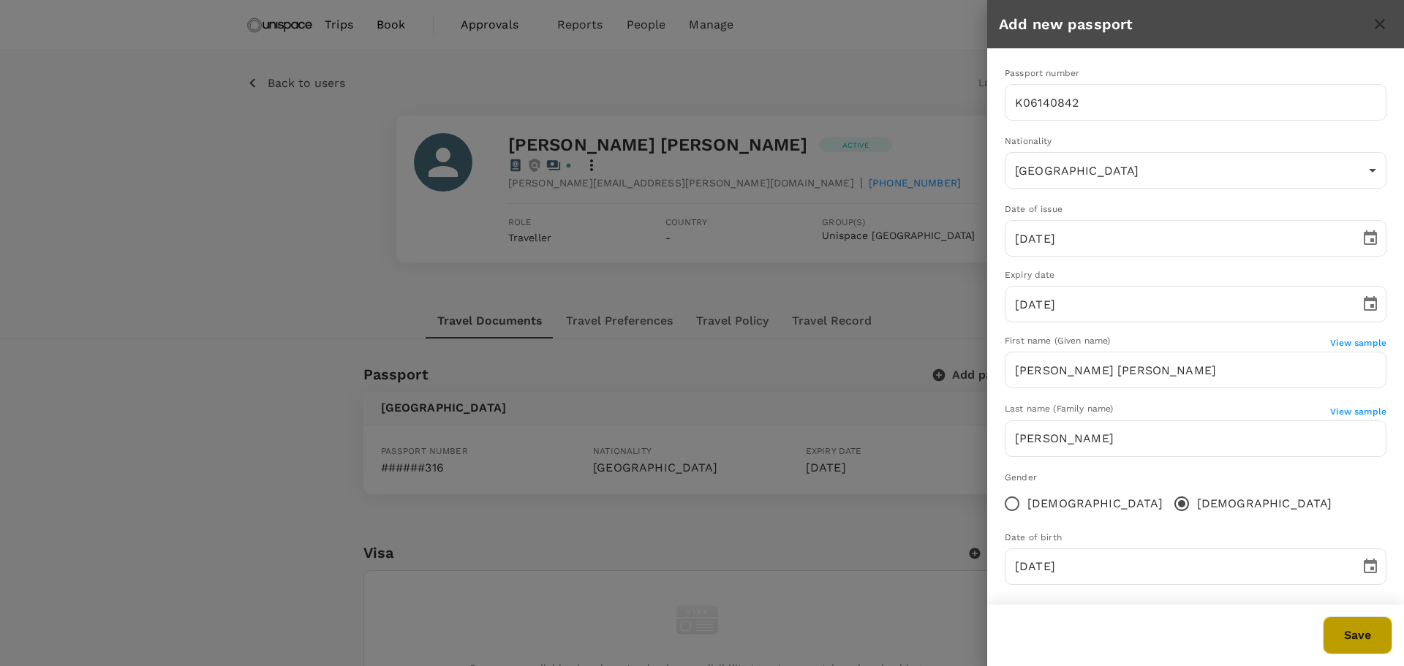
click at [1342, 624] on button "Save" at bounding box center [1357, 635] width 69 height 38
